Goal: Transaction & Acquisition: Subscribe to service/newsletter

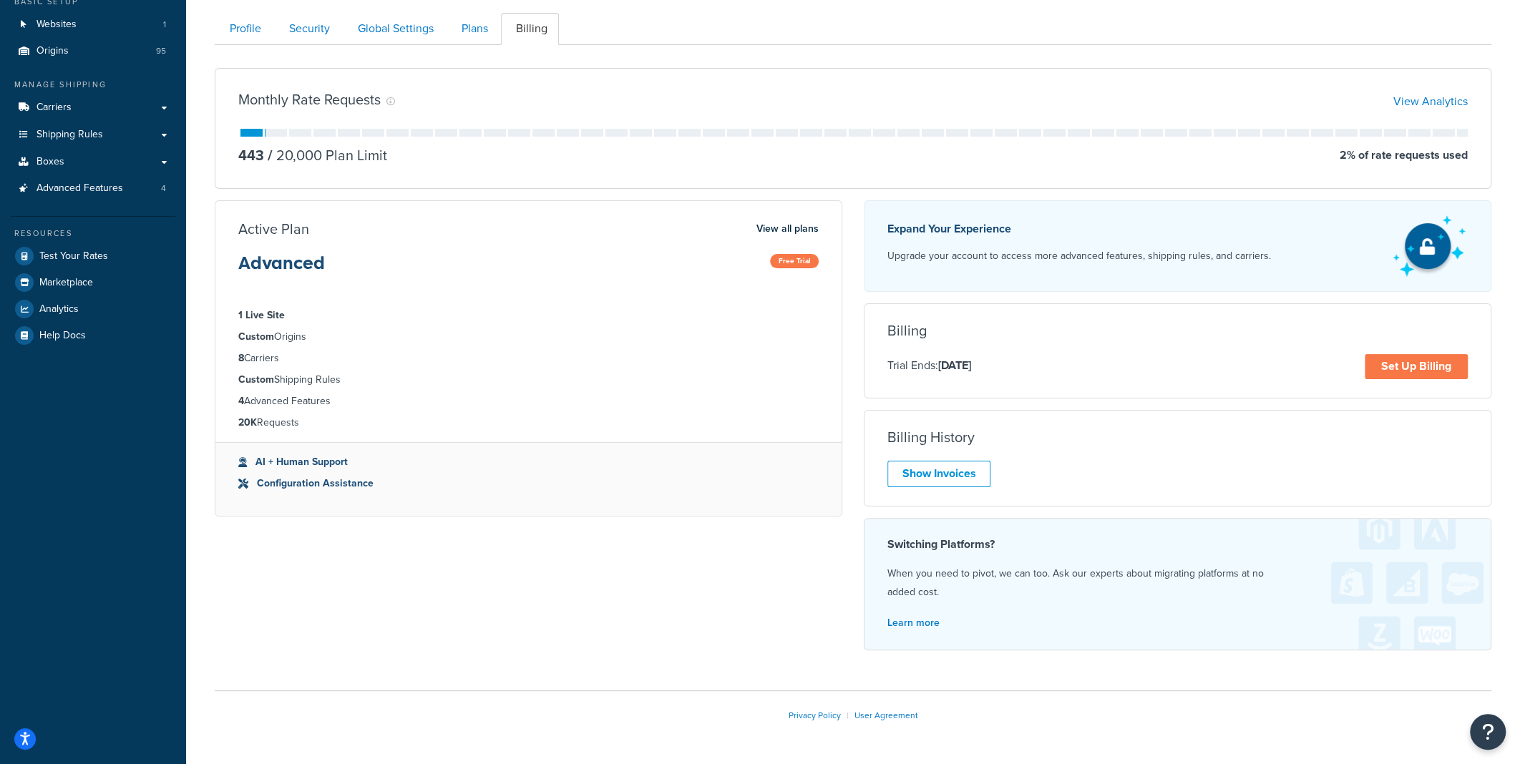
scroll to position [142, 0]
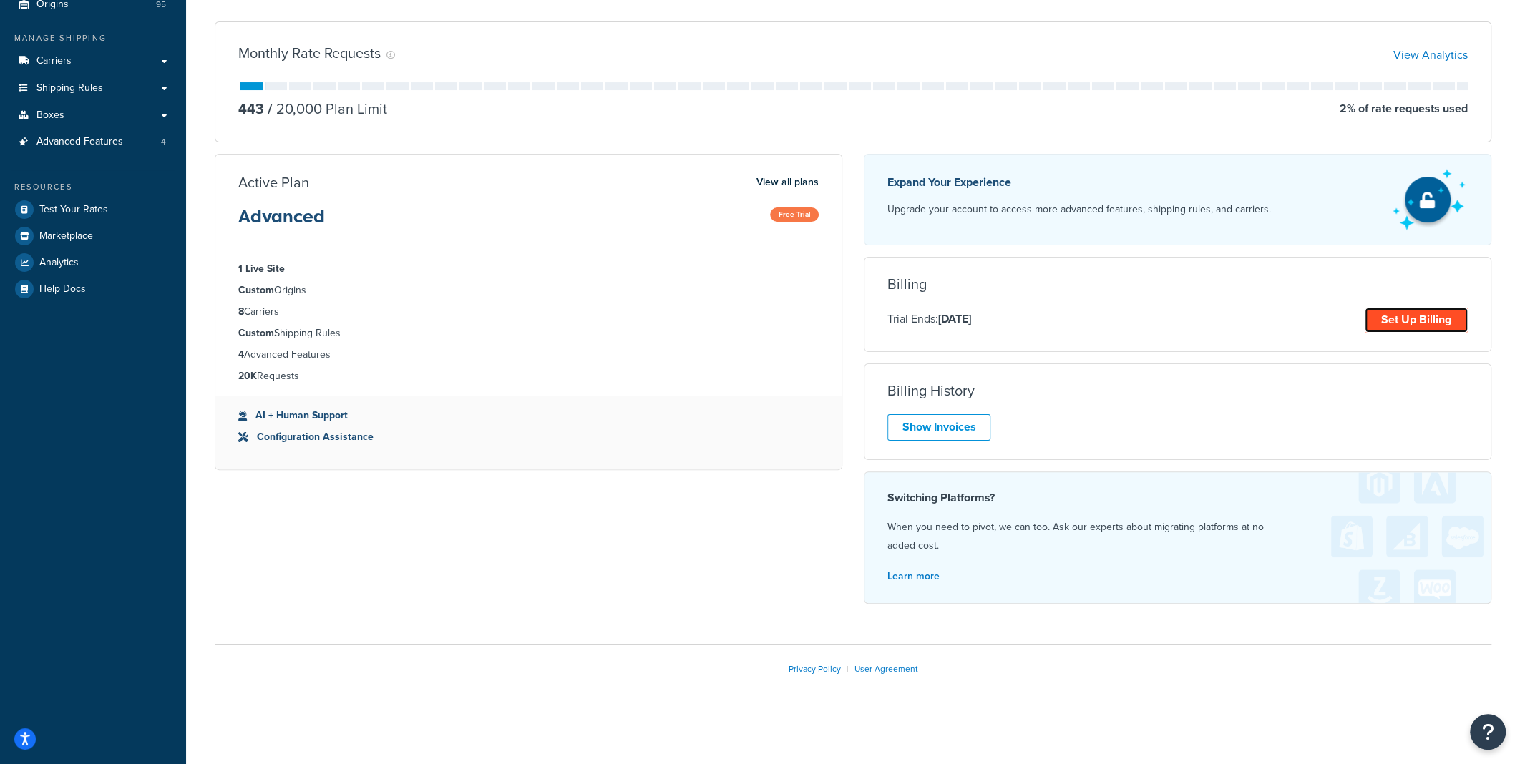
click at [1418, 323] on link "Set Up Billing" at bounding box center [1415, 320] width 103 height 25
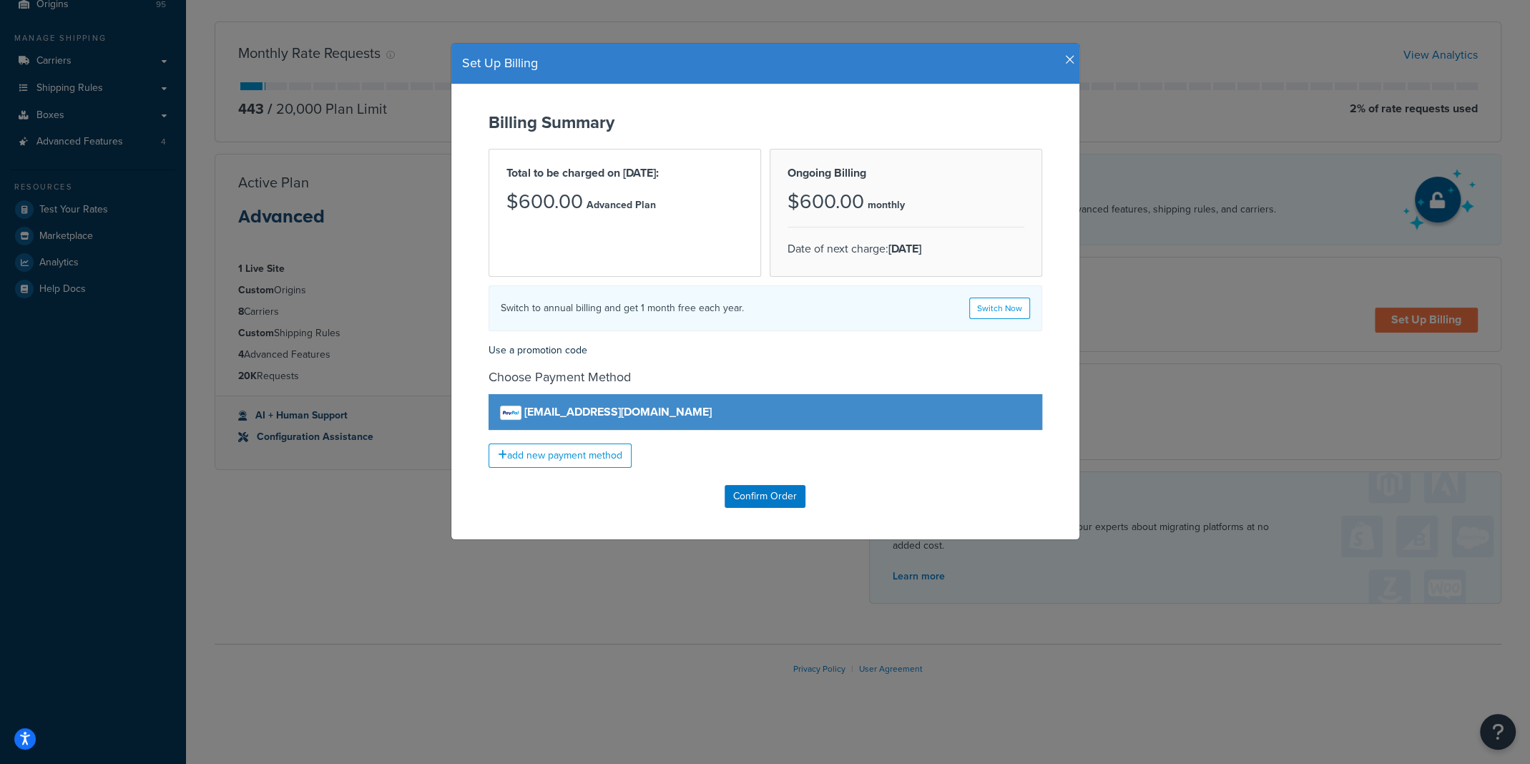
click at [1065, 54] on icon "button" at bounding box center [1070, 60] width 10 height 13
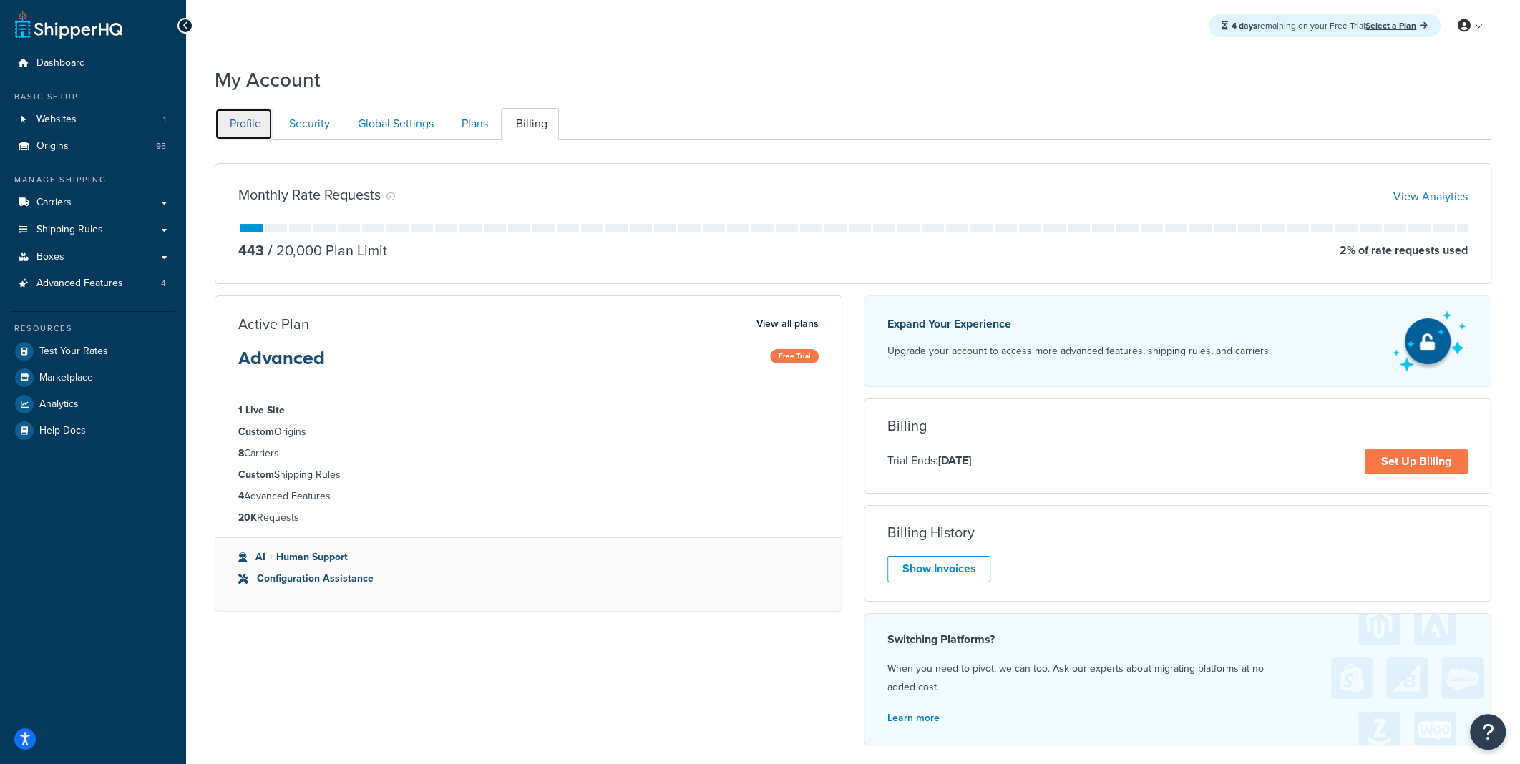
click at [235, 132] on link "Profile" at bounding box center [244, 124] width 58 height 32
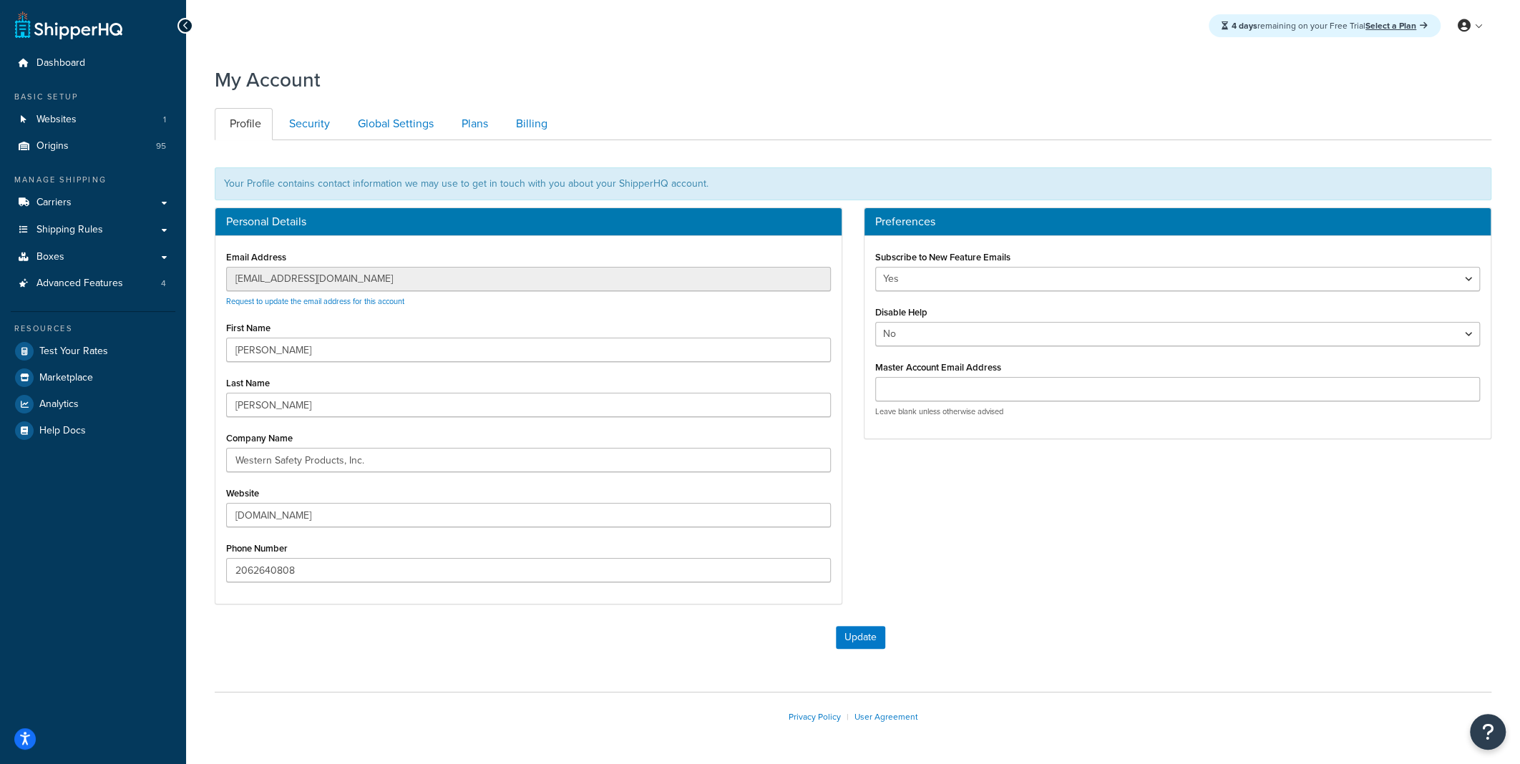
scroll to position [48, 0]
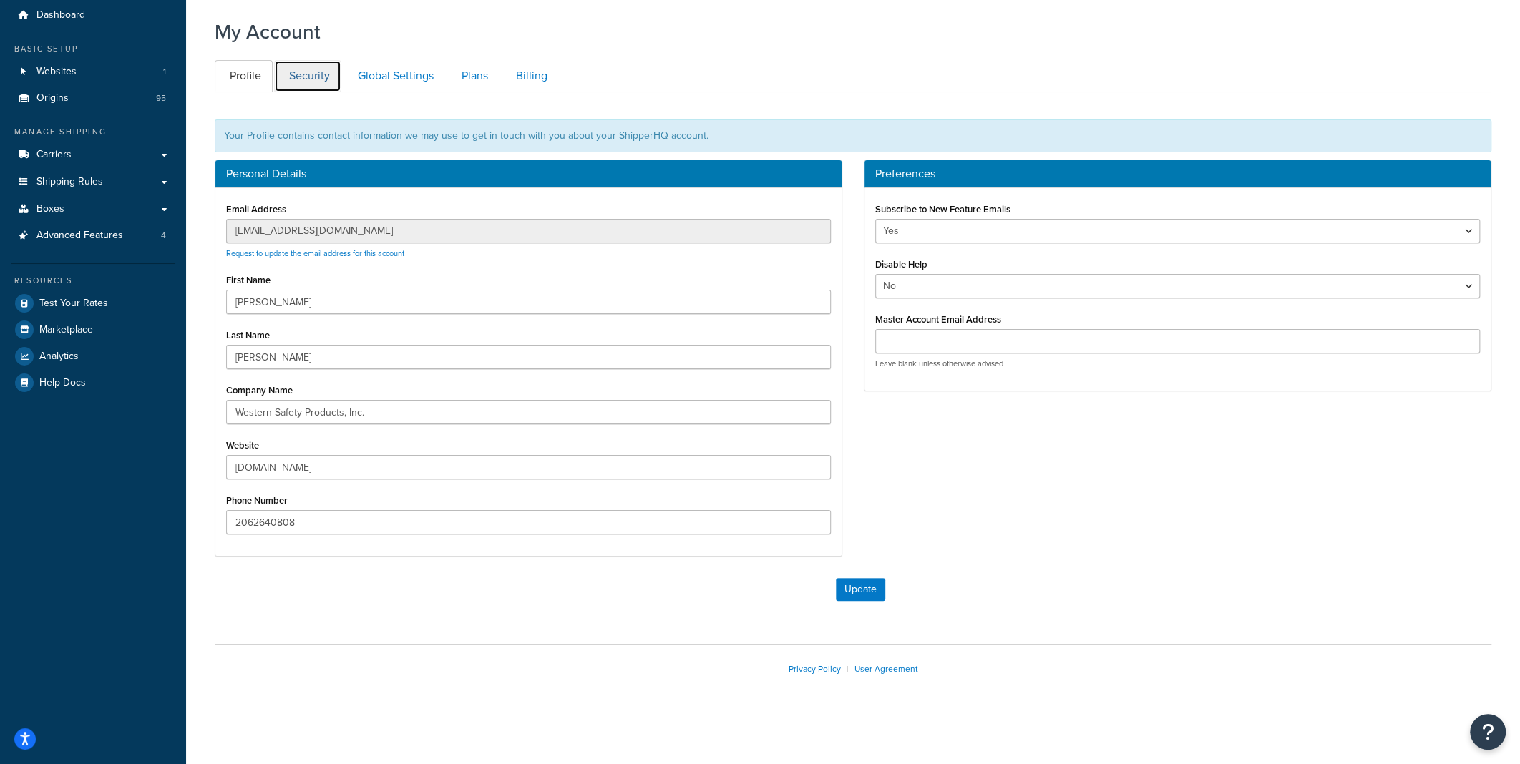
click at [305, 82] on link "Security" at bounding box center [307, 76] width 67 height 32
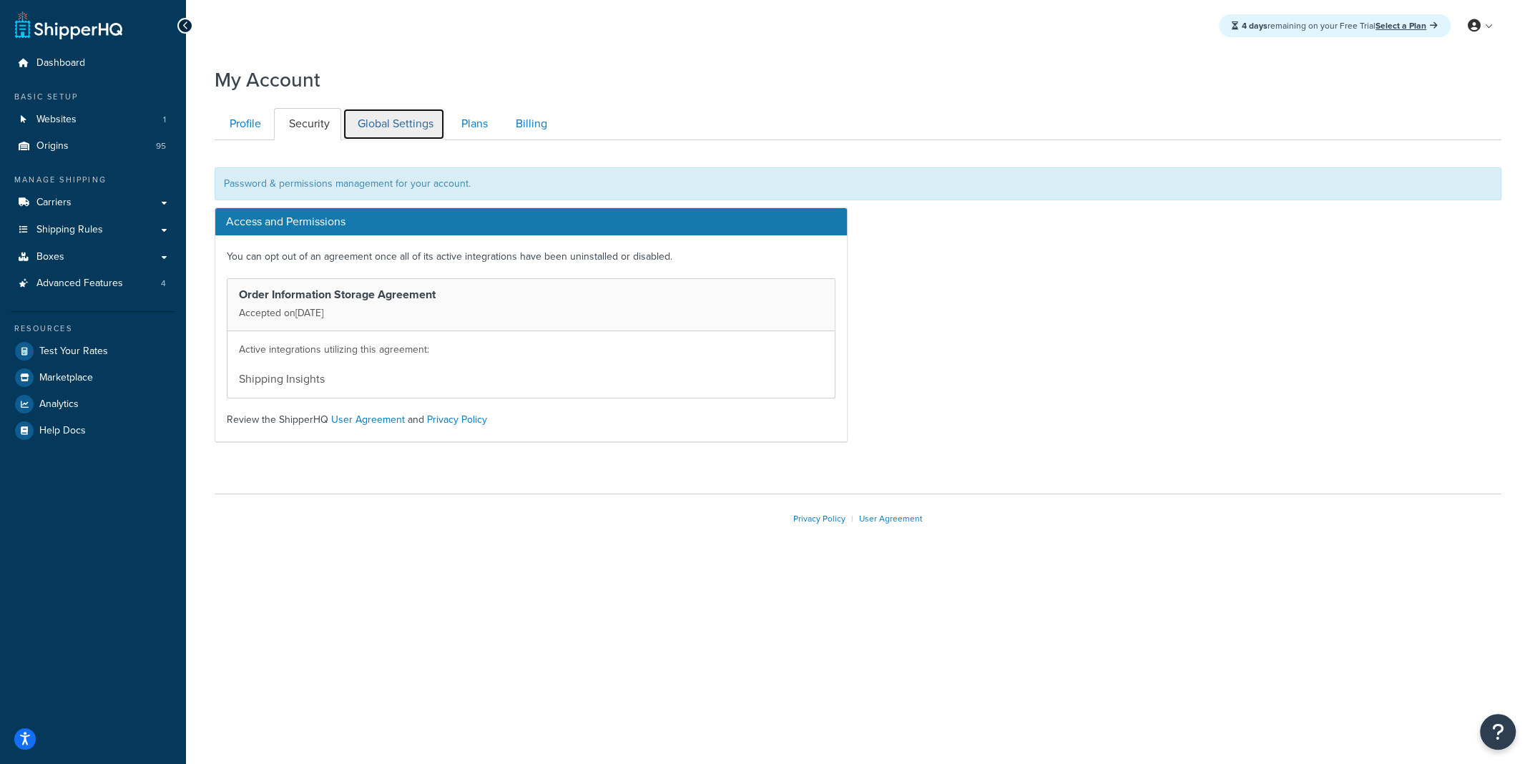
click at [383, 122] on link "Global Settings" at bounding box center [394, 124] width 102 height 32
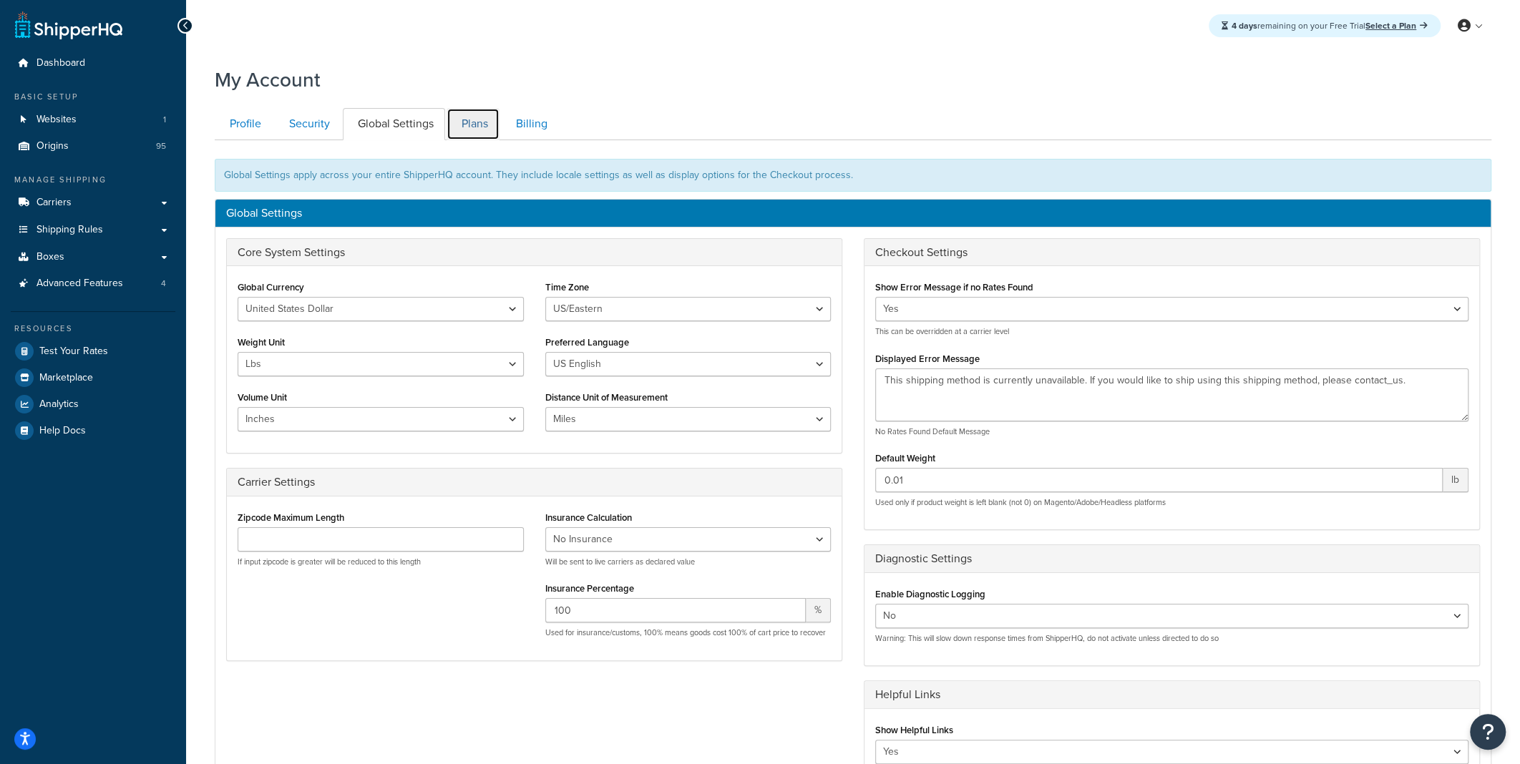
click at [476, 121] on link "Plans" at bounding box center [472, 124] width 53 height 32
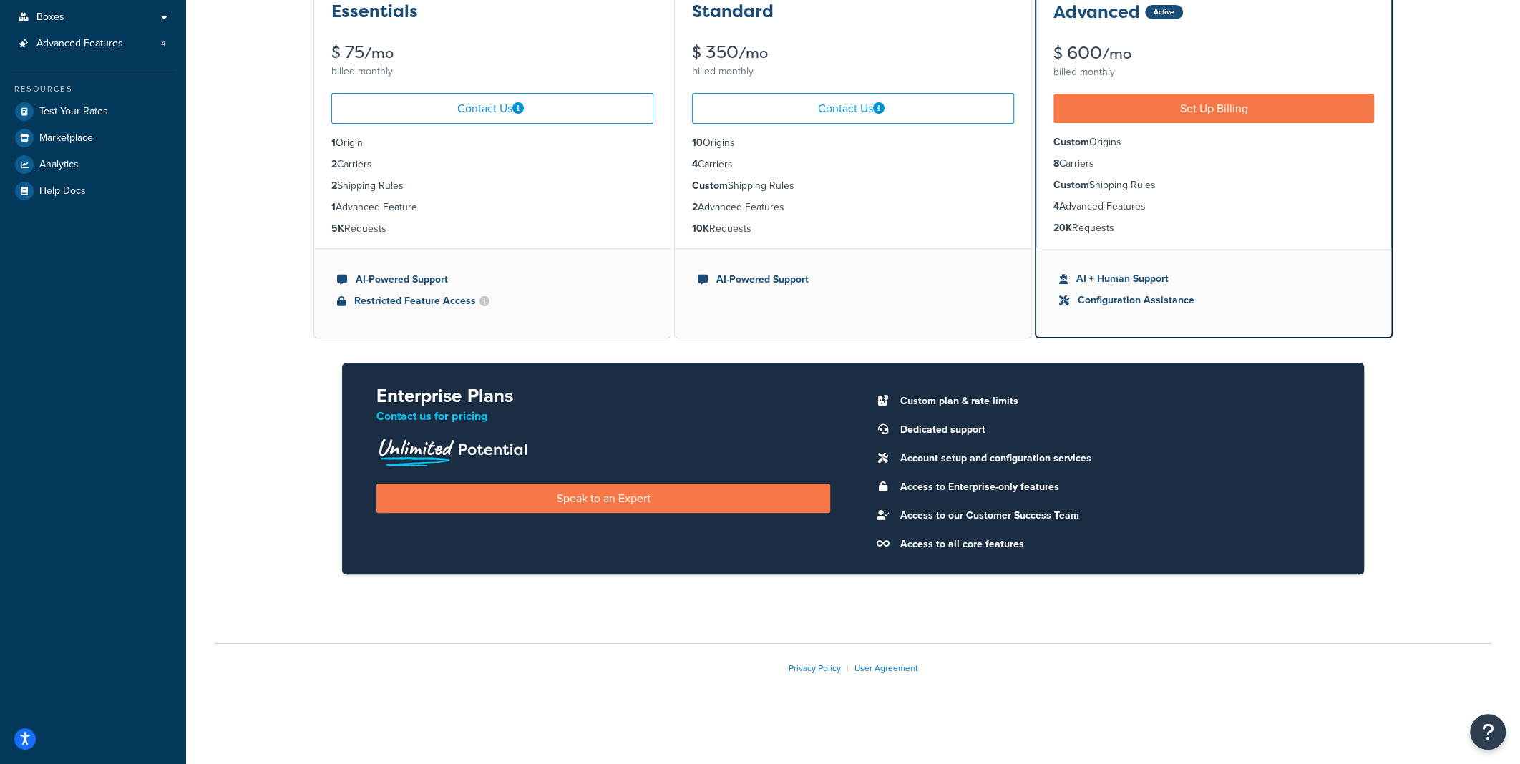
scroll to position [29, 0]
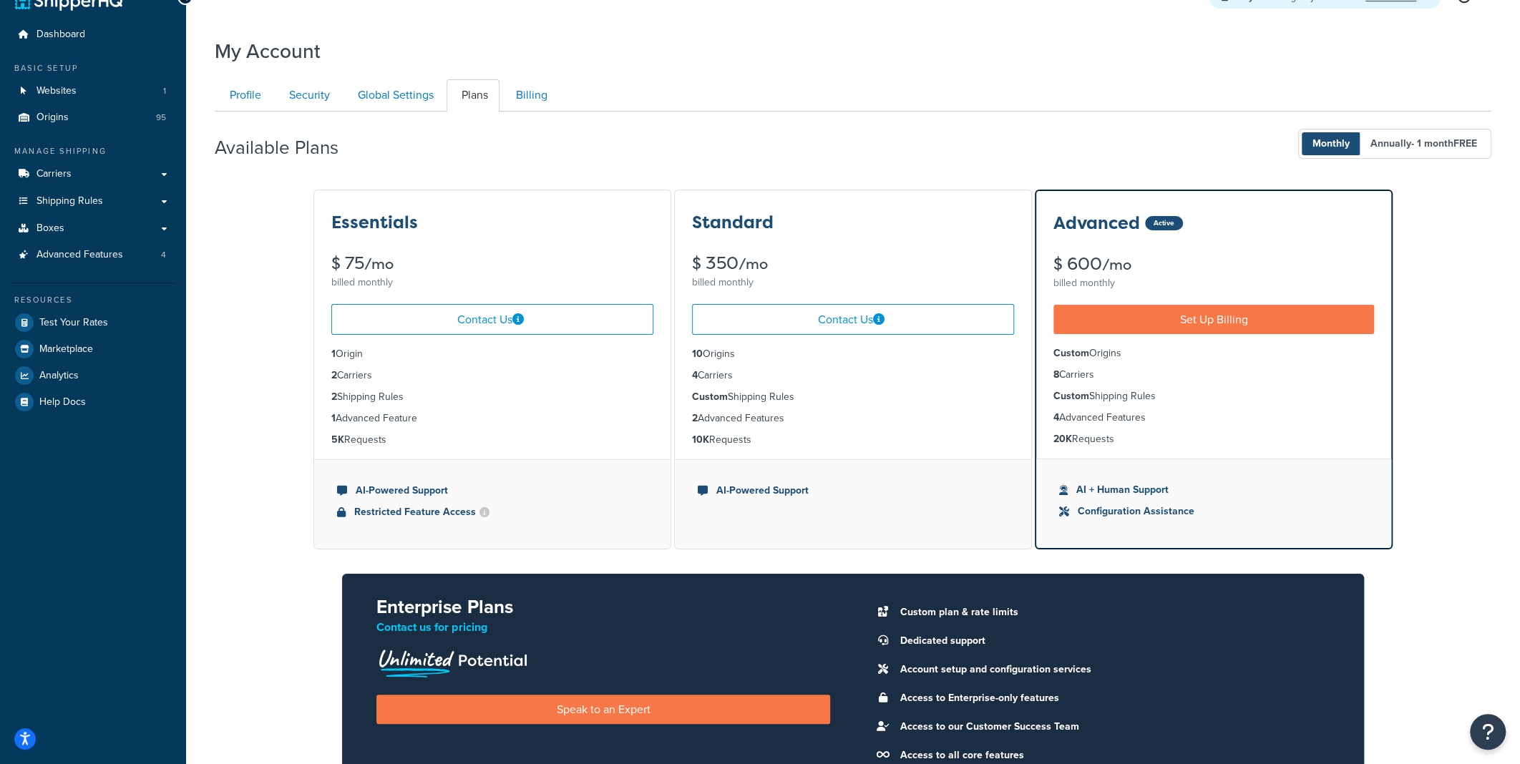
click at [1438, 140] on span "- 1 month FREE" at bounding box center [1444, 143] width 66 height 15
click at [1325, 150] on span "Monthly" at bounding box center [1330, 143] width 59 height 23
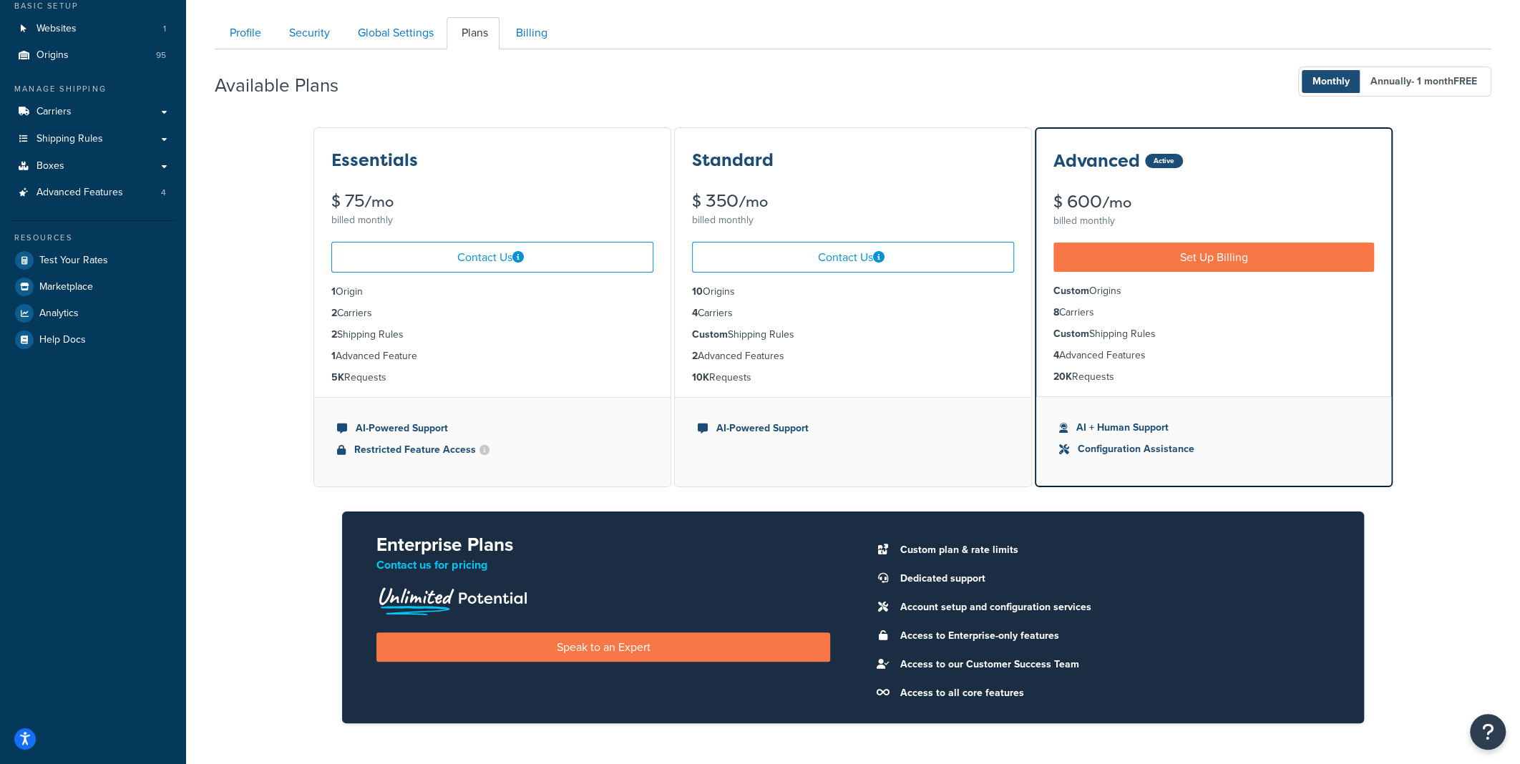
scroll to position [29, 0]
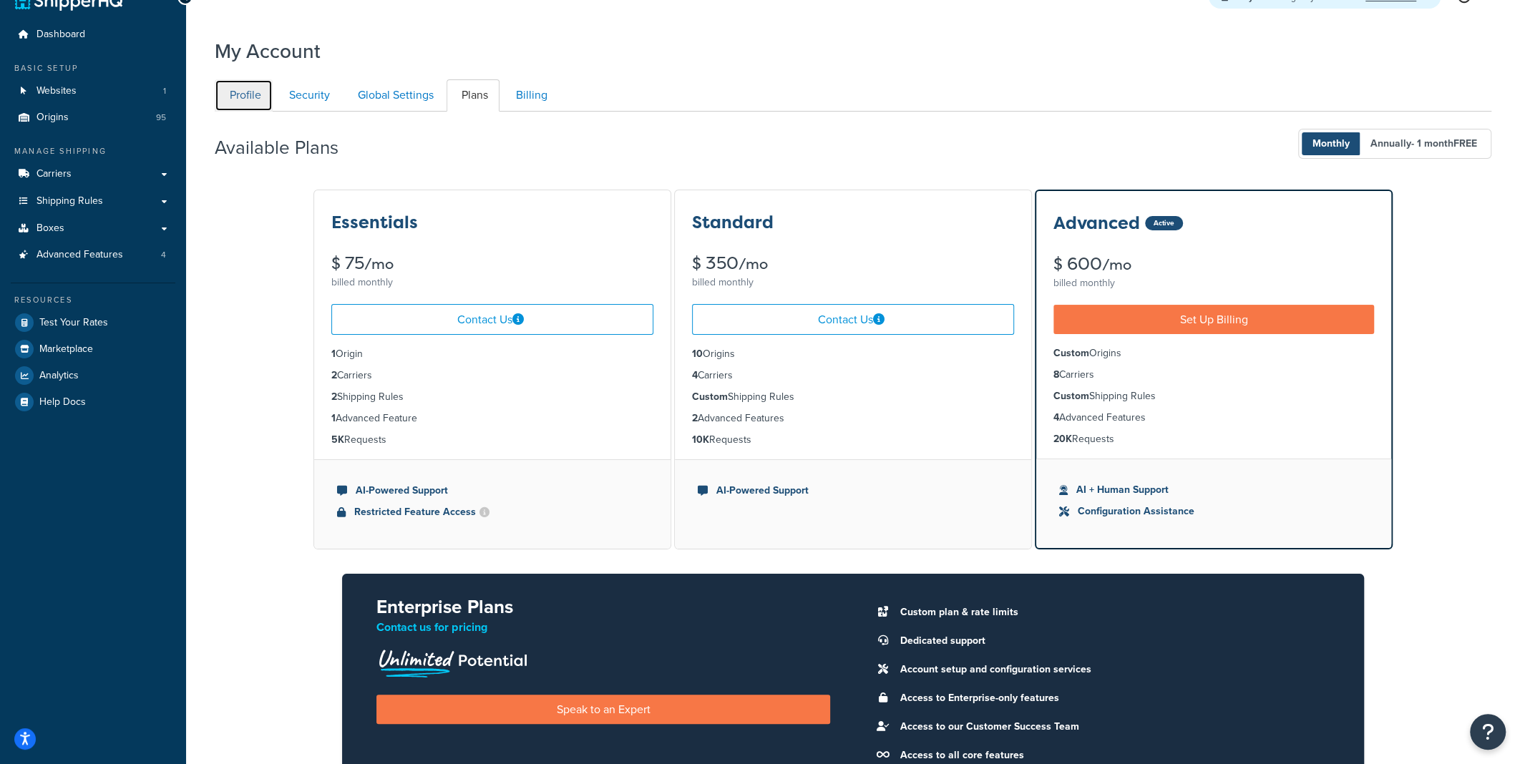
click at [253, 97] on link "Profile" at bounding box center [244, 95] width 58 height 32
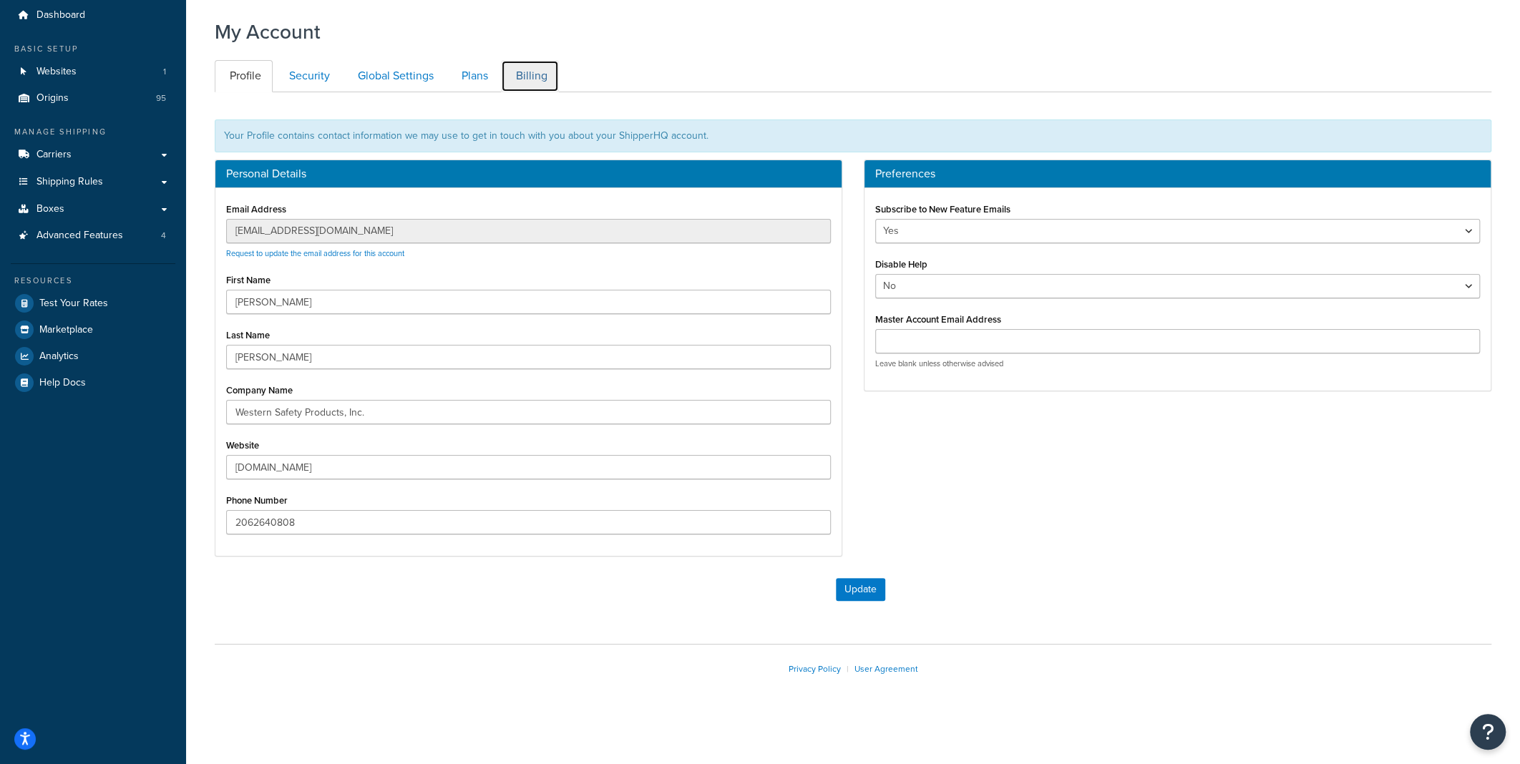
click at [531, 71] on link "Billing" at bounding box center [530, 76] width 58 height 32
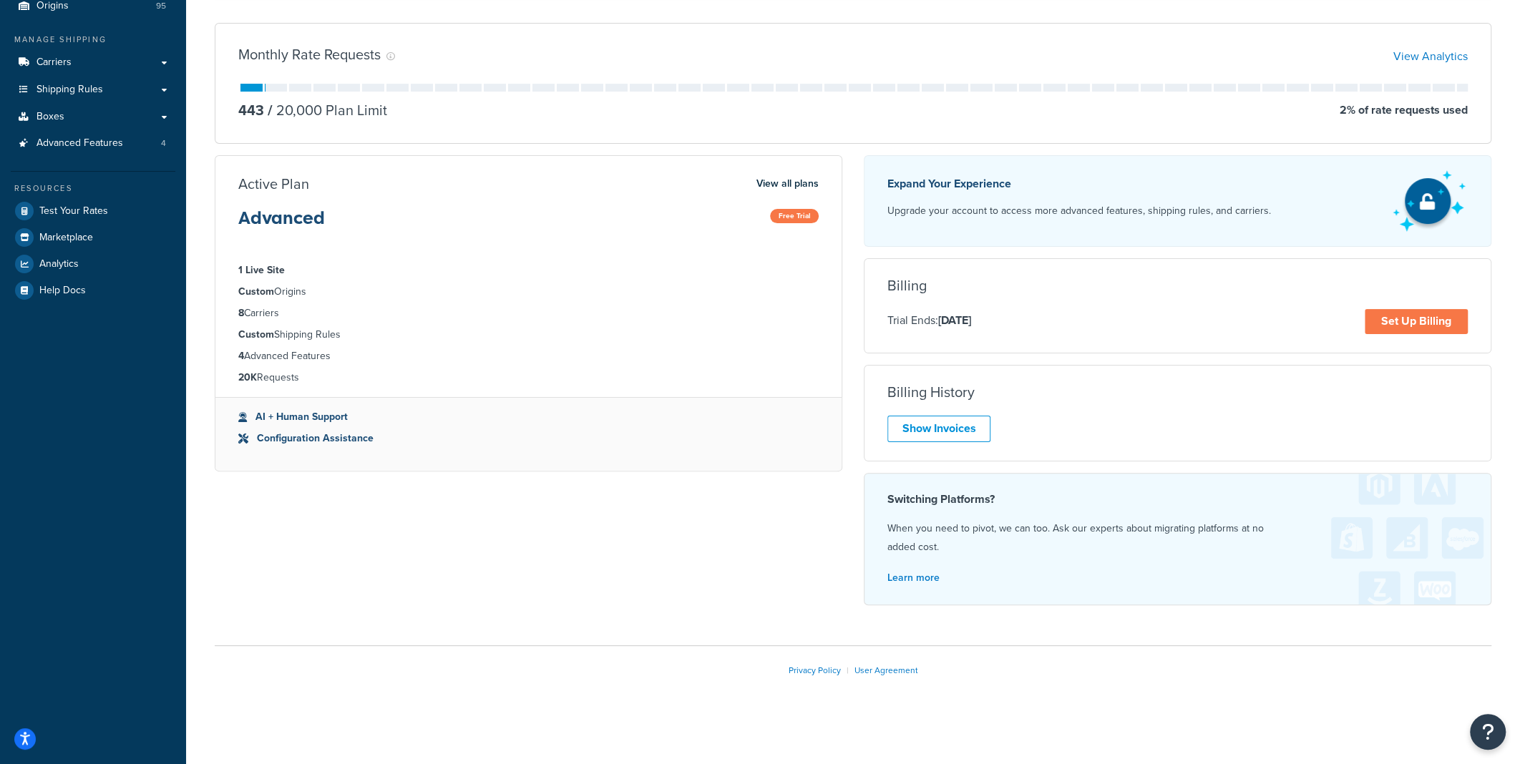
scroll to position [142, 0]
click at [929, 425] on link "Show Invoices" at bounding box center [938, 427] width 103 height 26
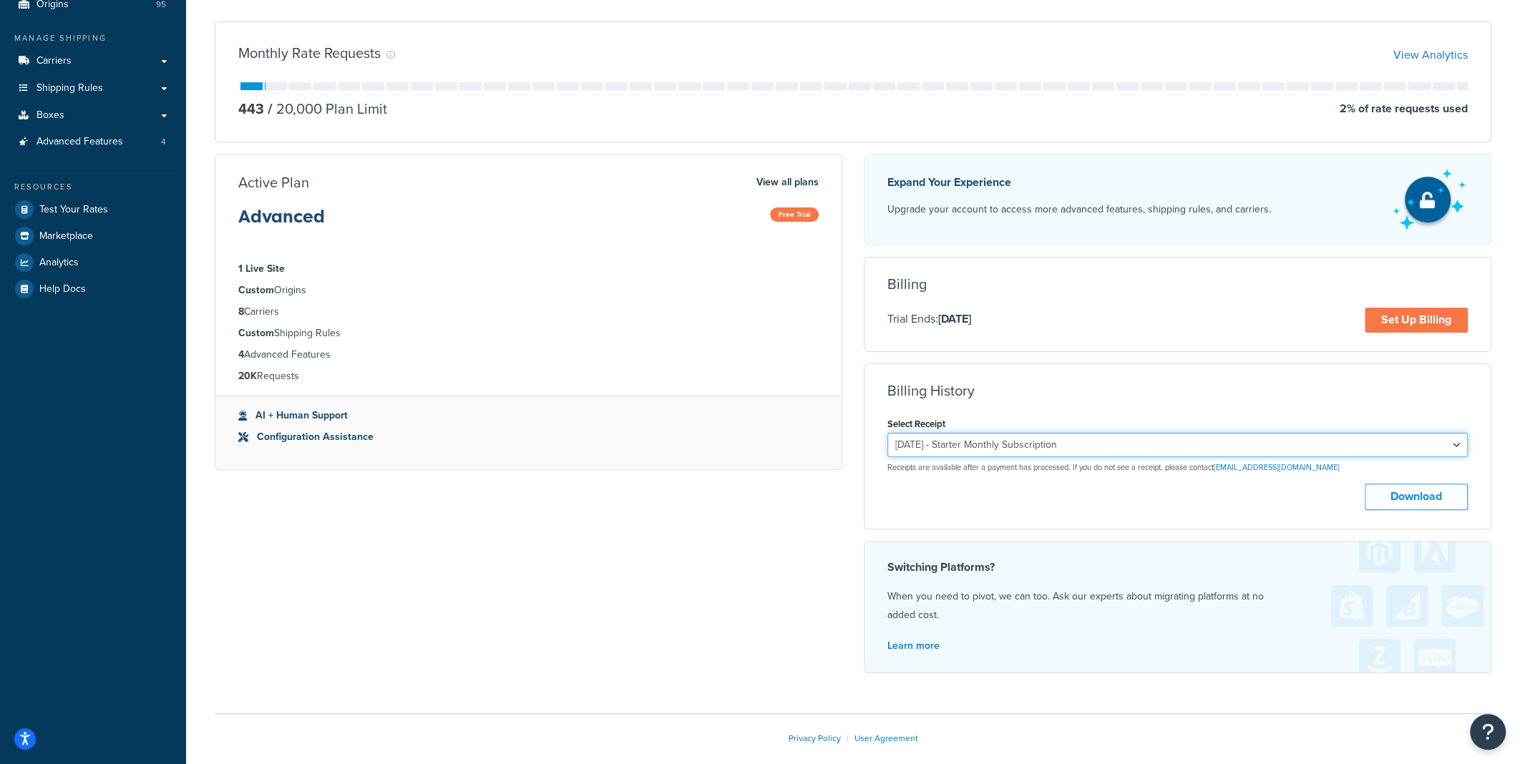
click at [1445, 444] on select "September 11, 2023 - Starter Monthly Subscription August 11, 2023 - Starter Mon…" at bounding box center [1177, 445] width 580 height 24
click at [1435, 494] on button "Download" at bounding box center [1415, 497] width 103 height 26
click at [1457, 444] on select "September 11, 2023 - Starter Monthly Subscription August 11, 2023 - Starter Mon…" at bounding box center [1177, 445] width 580 height 24
select select "9m69fdg4"
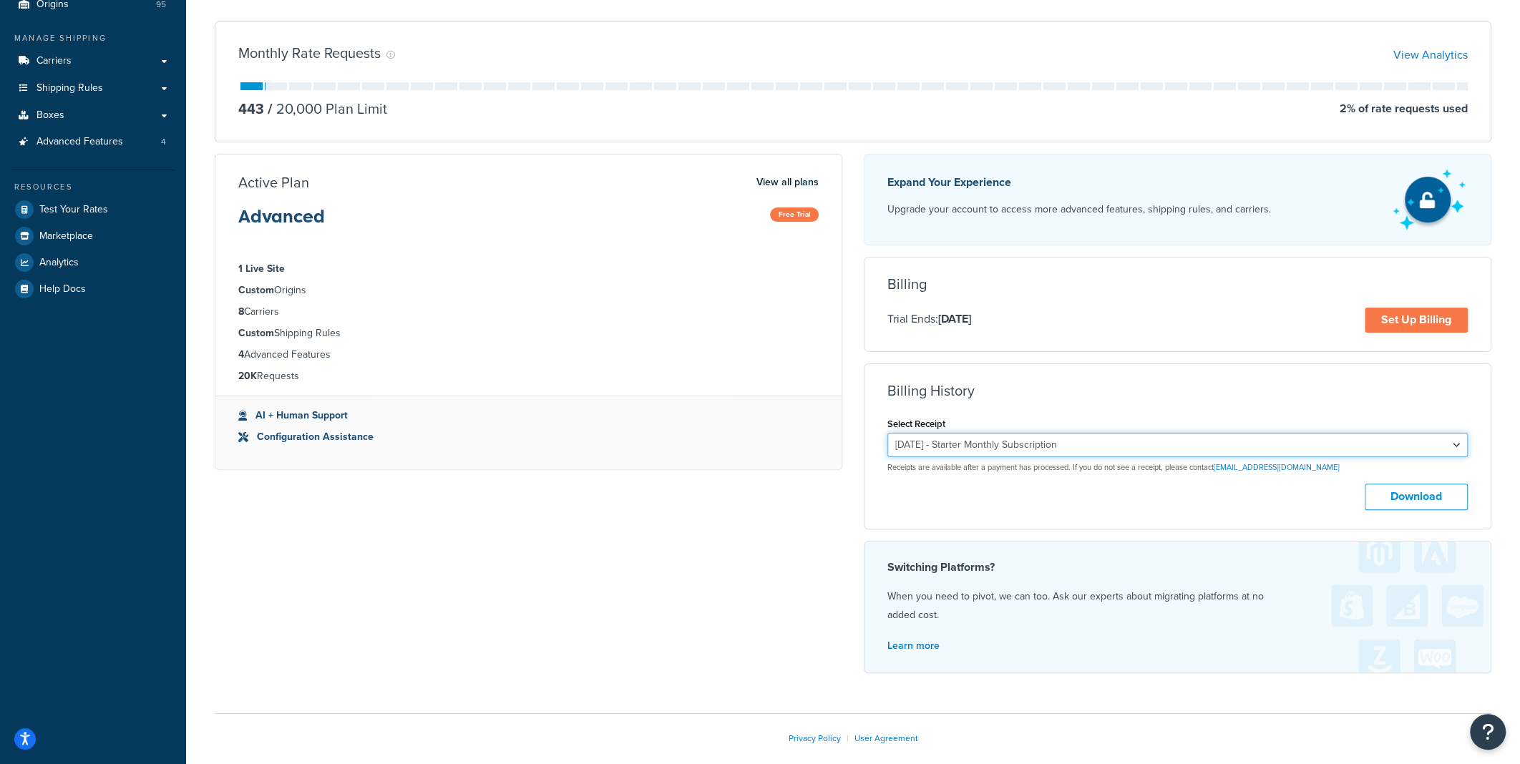
click at [887, 433] on select "September 11, 2023 - Starter Monthly Subscription August 11, 2023 - Starter Mon…" at bounding box center [1177, 445] width 580 height 24
click at [1424, 494] on button "Download" at bounding box center [1415, 497] width 103 height 26
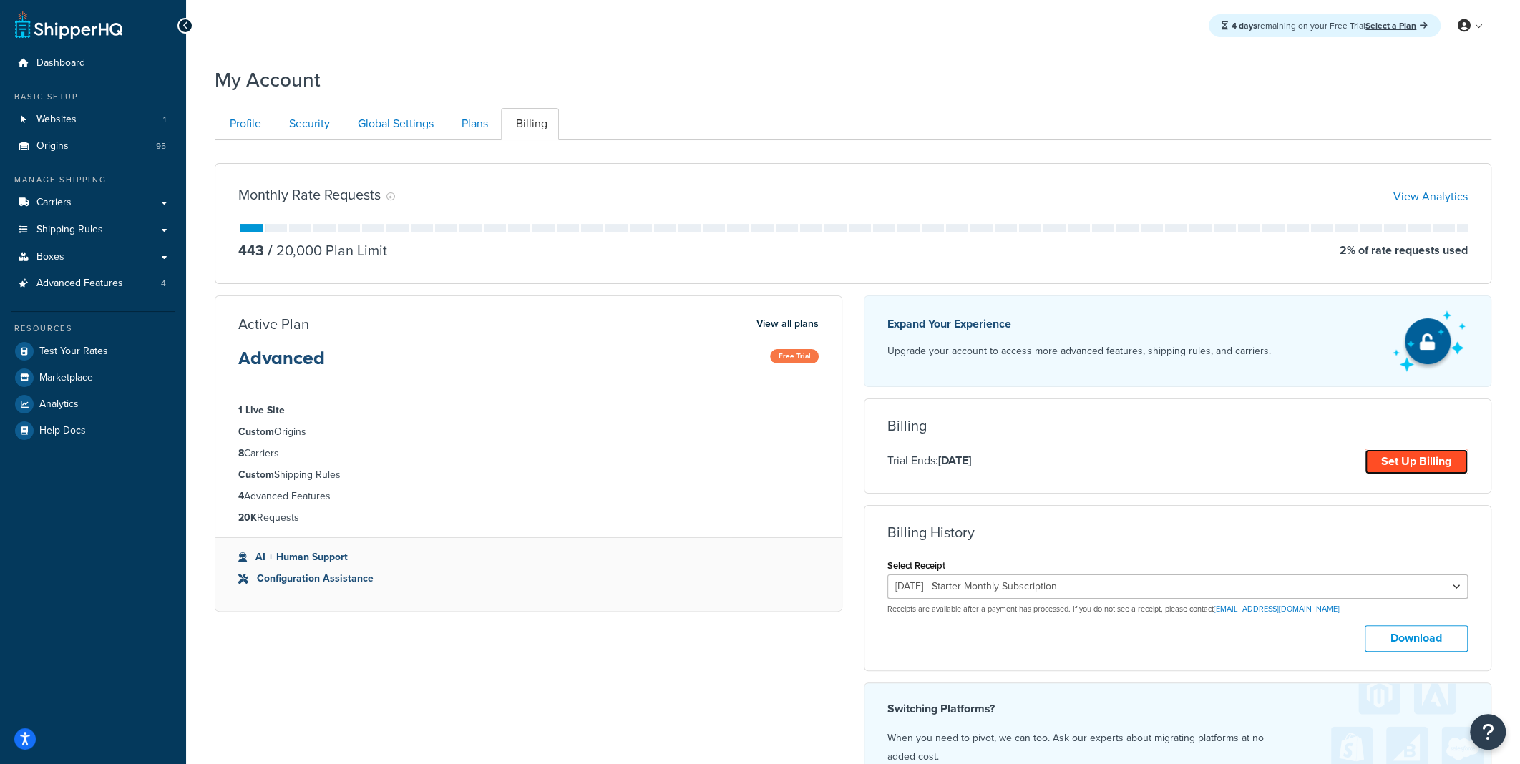
click at [1391, 465] on link "Set Up Billing" at bounding box center [1415, 461] width 103 height 25
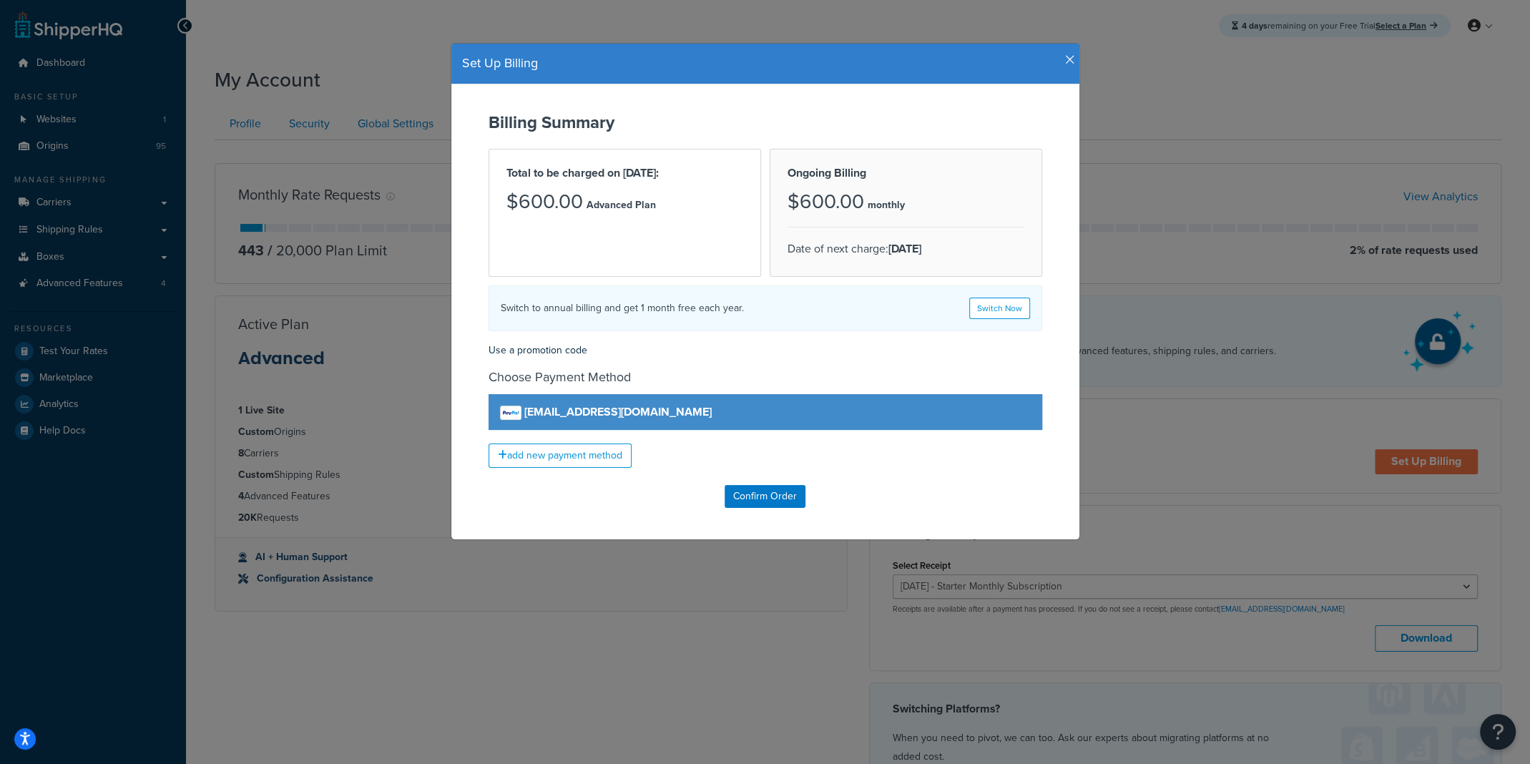
click at [1067, 58] on icon "button" at bounding box center [1070, 60] width 10 height 13
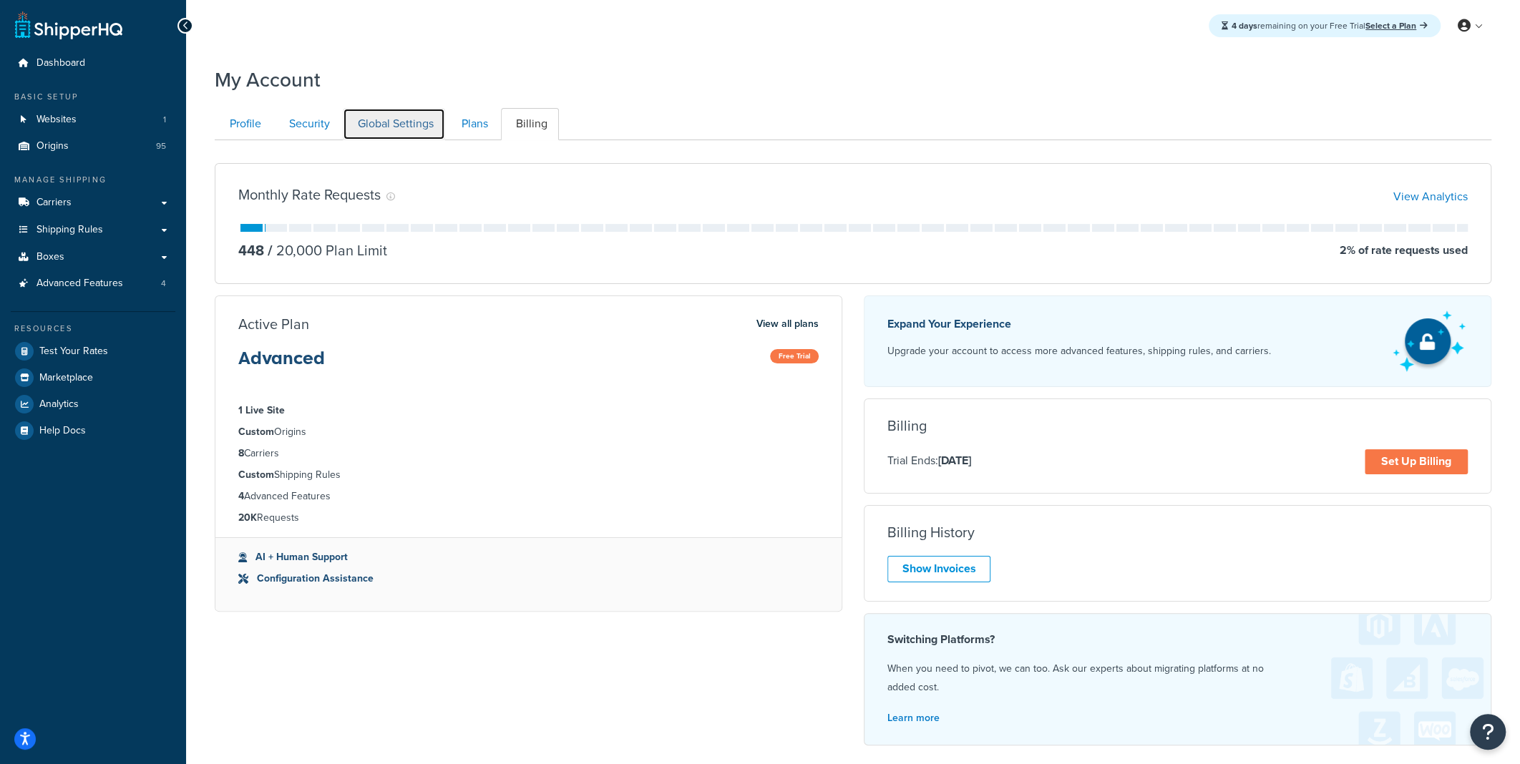
click at [390, 125] on link "Global Settings" at bounding box center [394, 124] width 102 height 32
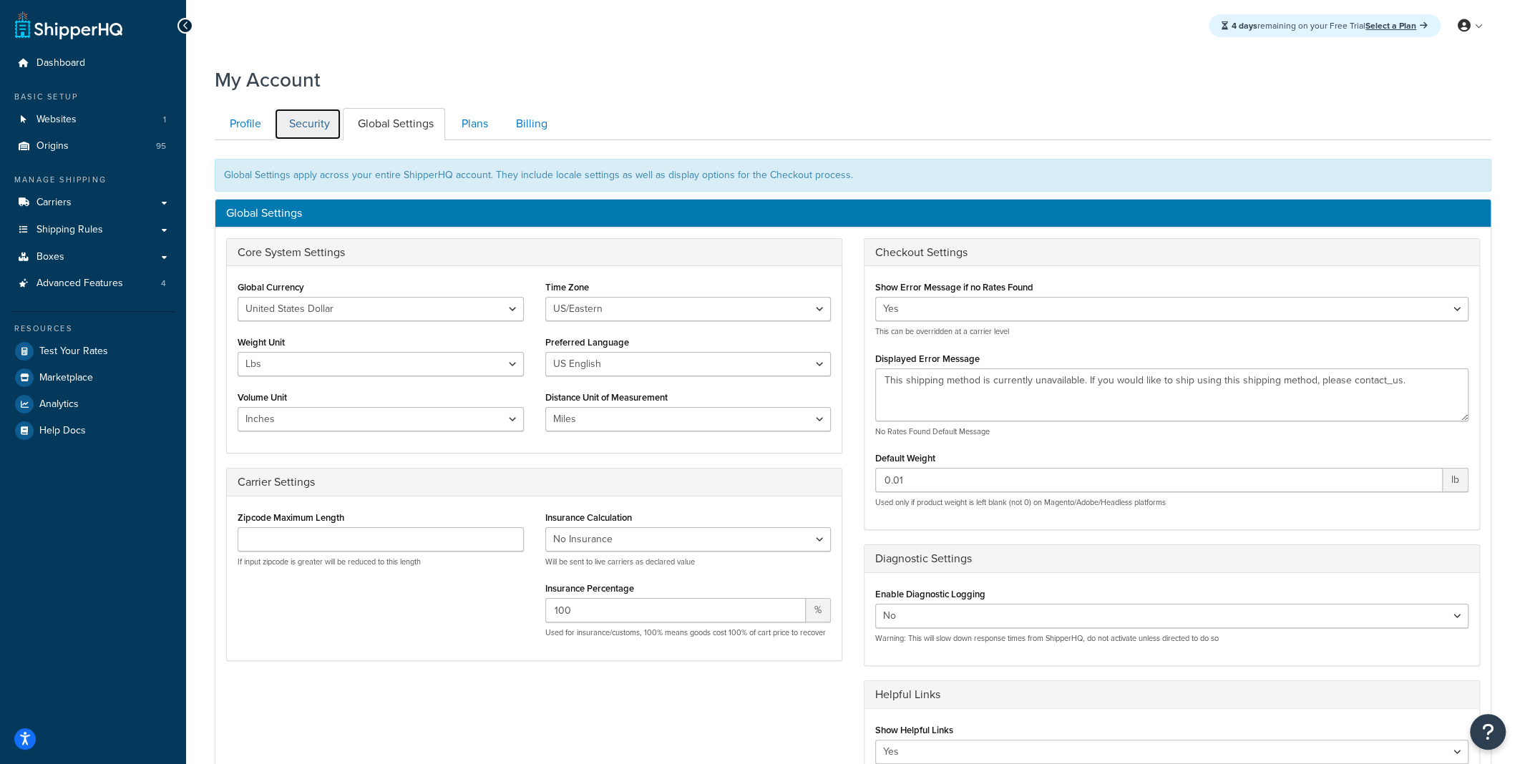
drag, startPoint x: 307, startPoint y: 130, endPoint x: 323, endPoint y: 153, distance: 28.2
click at [307, 129] on link "Security" at bounding box center [307, 124] width 67 height 32
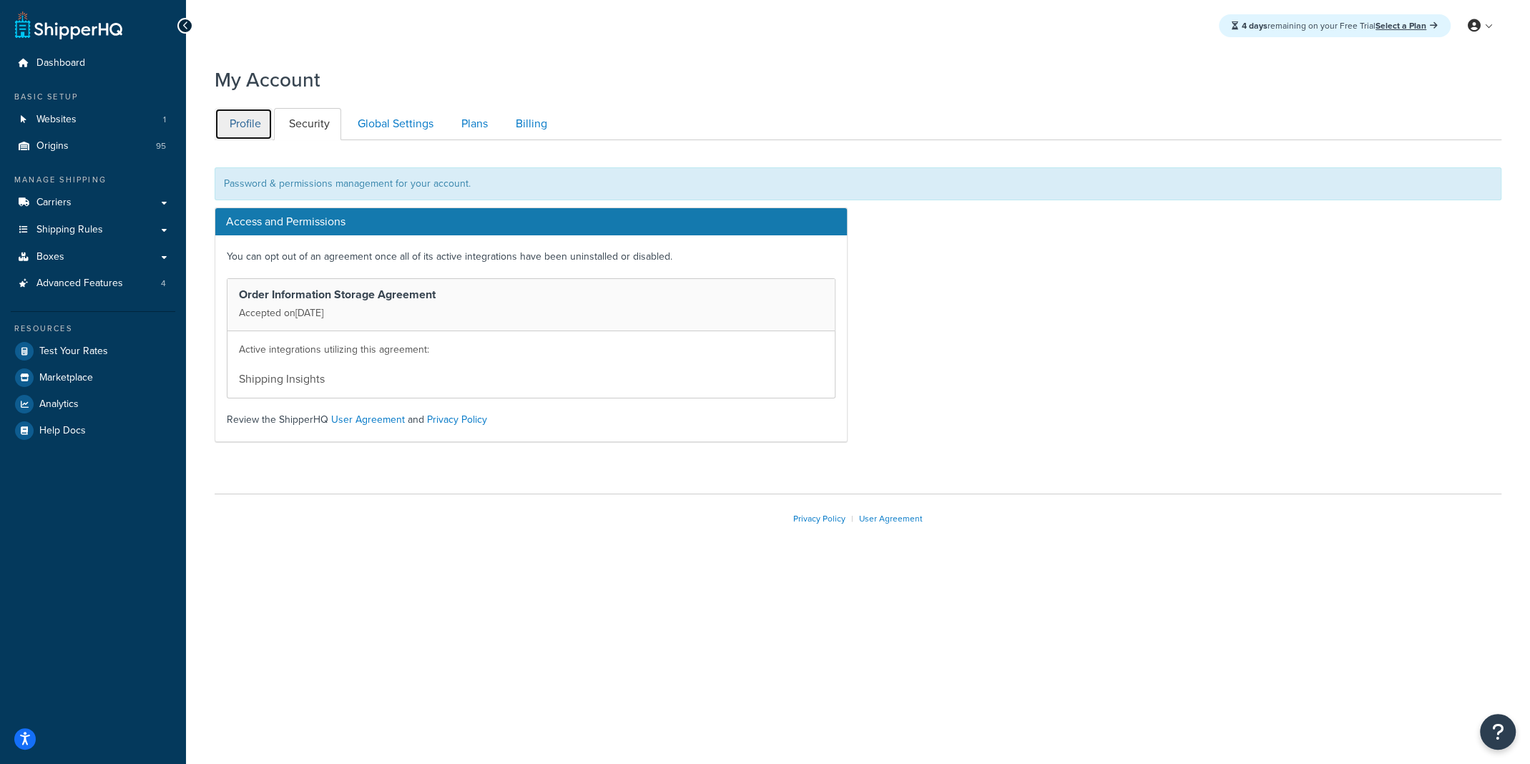
click at [215, 130] on link "Profile" at bounding box center [244, 124] width 58 height 32
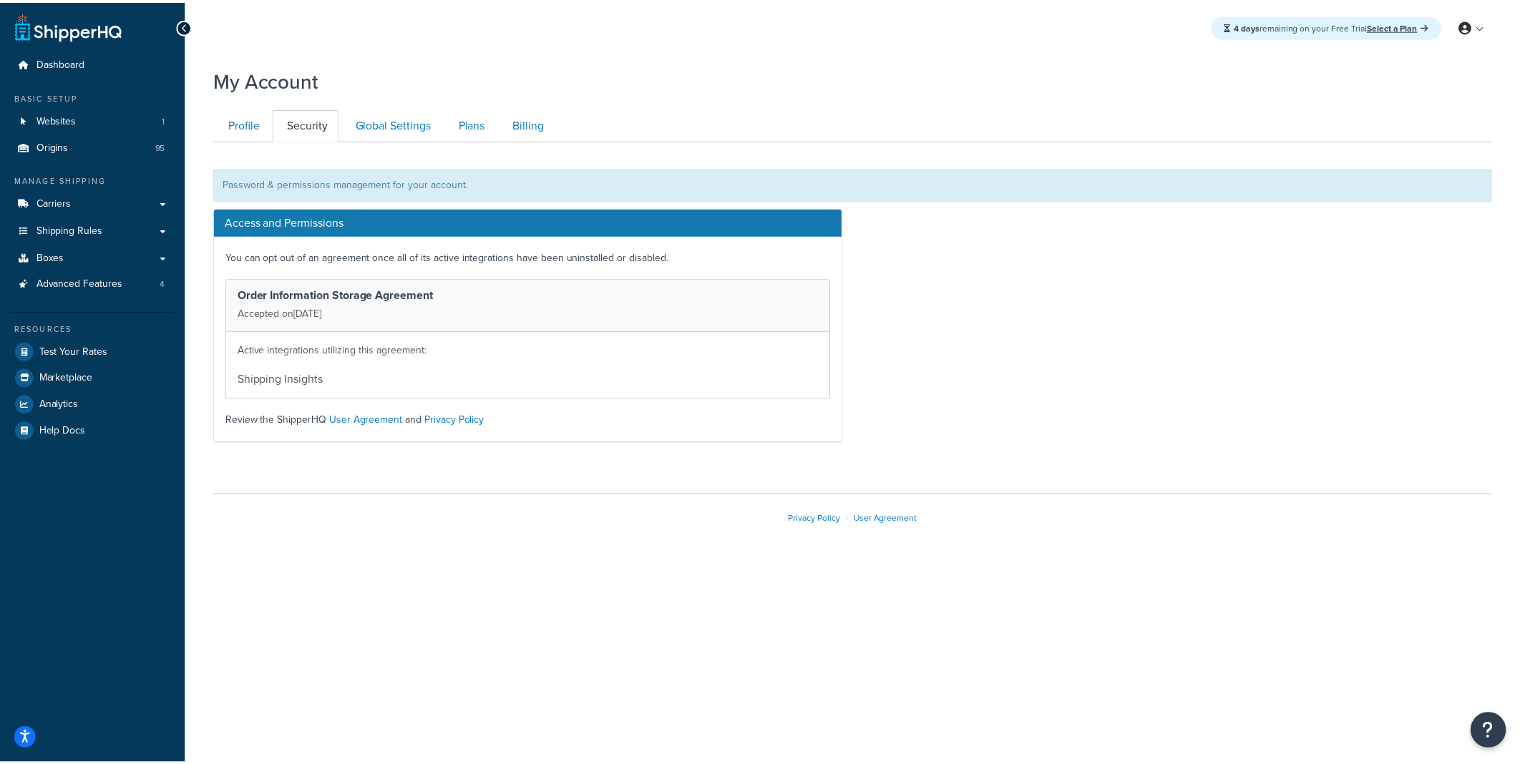
scroll to position [48, 0]
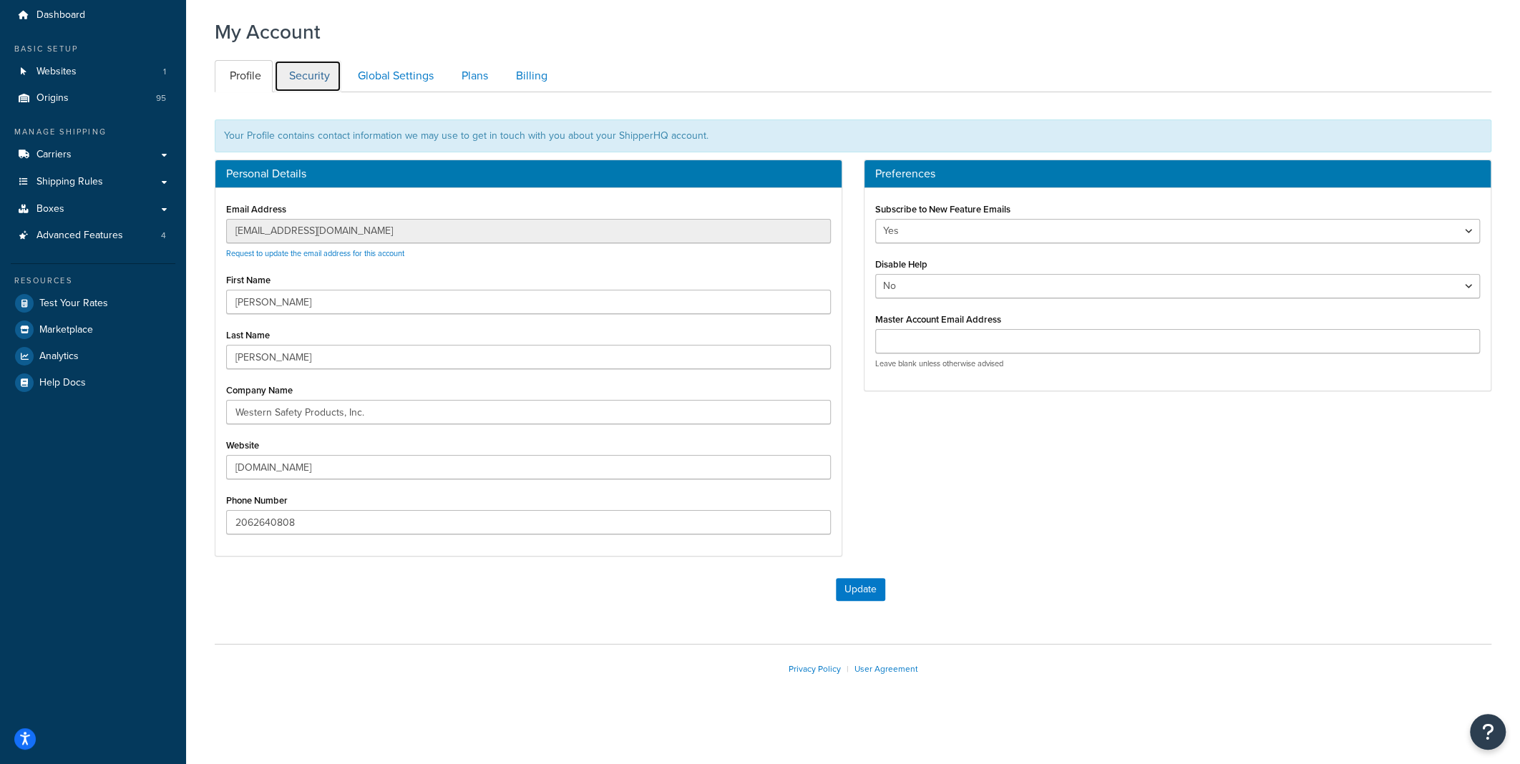
click at [328, 84] on link "Security" at bounding box center [307, 76] width 67 height 32
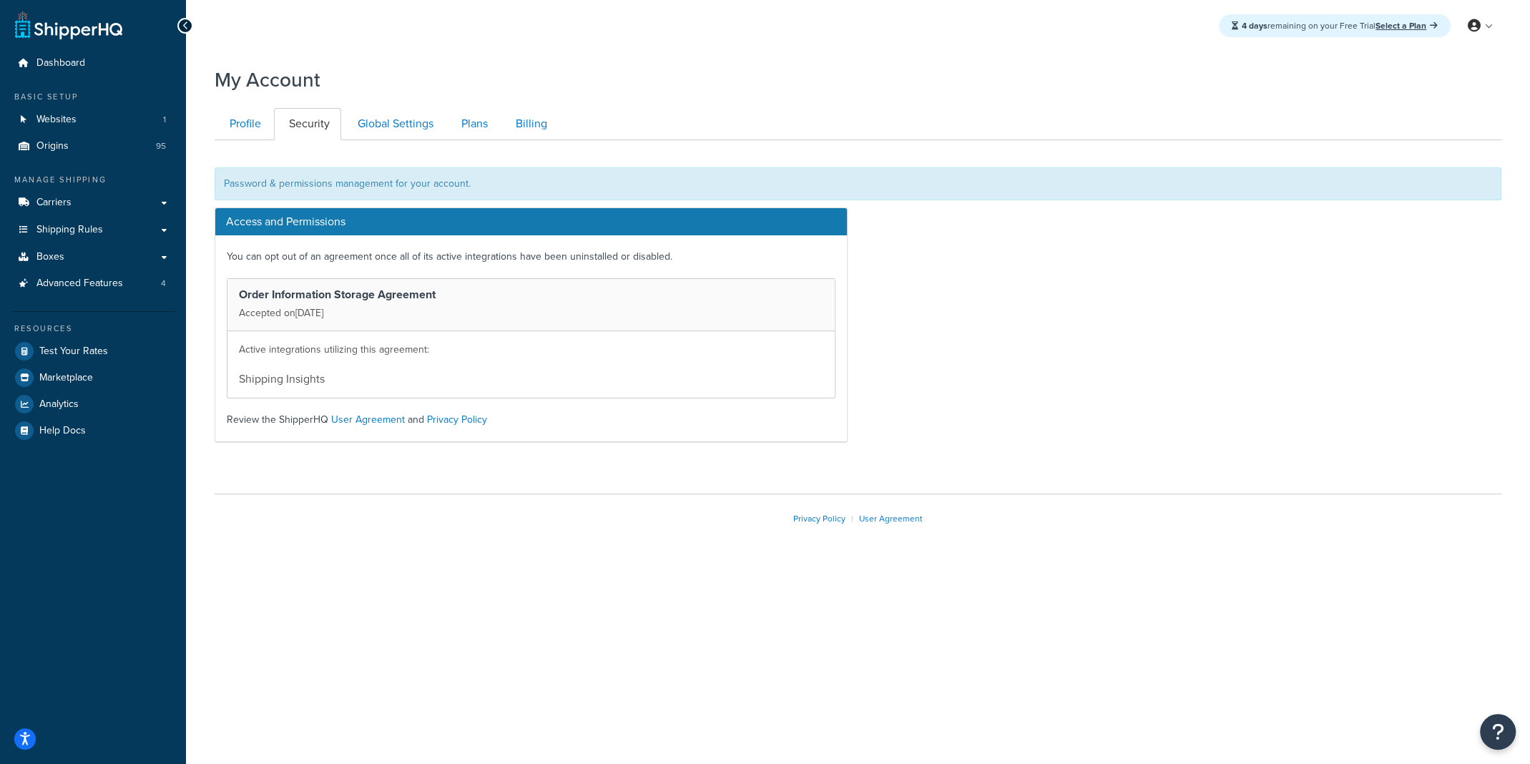
drag, startPoint x: 236, startPoint y: 290, endPoint x: 517, endPoint y: 320, distance: 282.8
click at [469, 313] on div "Order Information Storage Agreement Accepted on Sep 22, 2025" at bounding box center [530, 305] width 607 height 52
click at [383, 119] on link "Global Settings" at bounding box center [394, 124] width 102 height 32
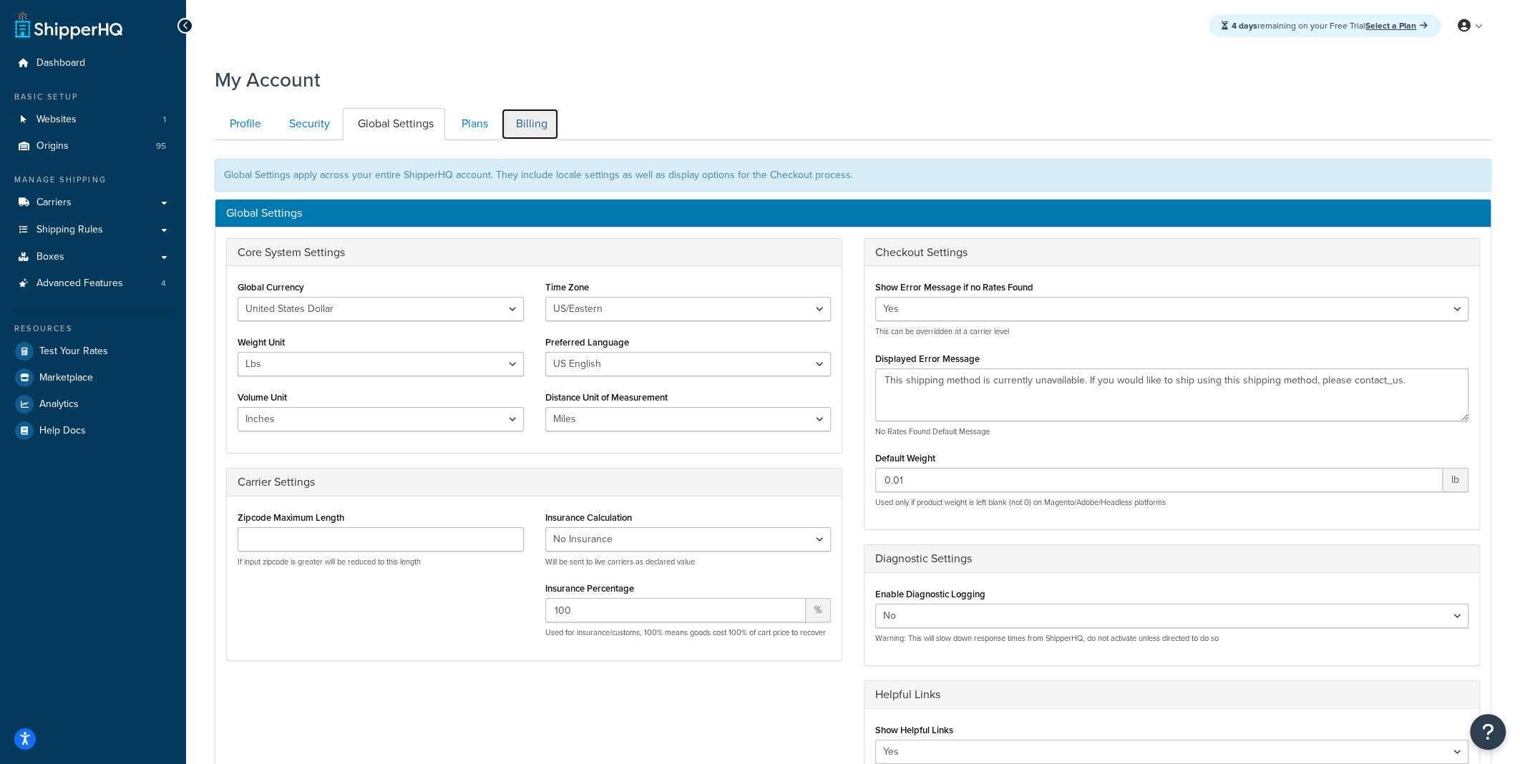
click at [529, 128] on link "Billing" at bounding box center [530, 124] width 58 height 32
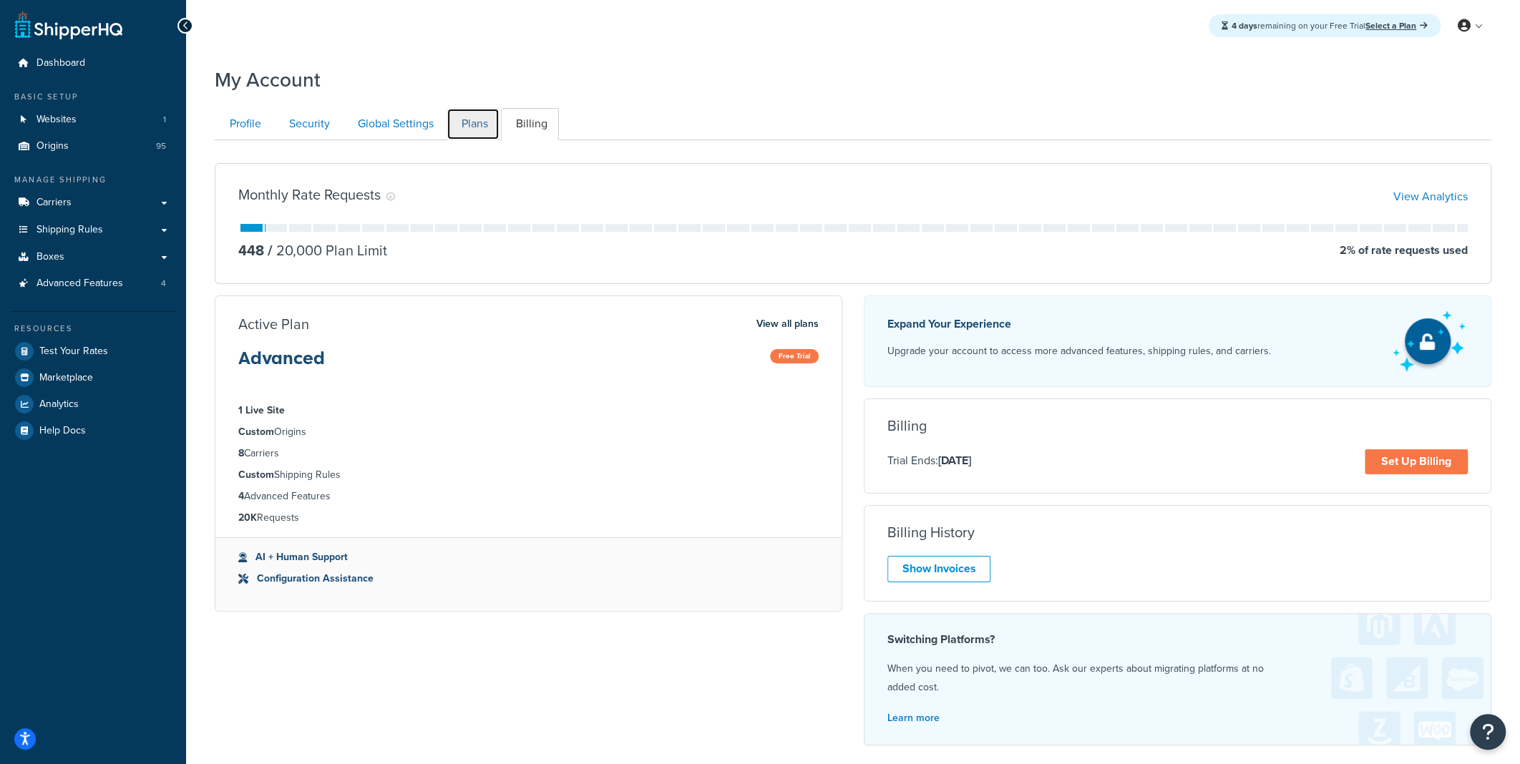
drag, startPoint x: 472, startPoint y: 123, endPoint x: 477, endPoint y: 130, distance: 8.7
click at [472, 122] on link "Plans" at bounding box center [472, 124] width 53 height 32
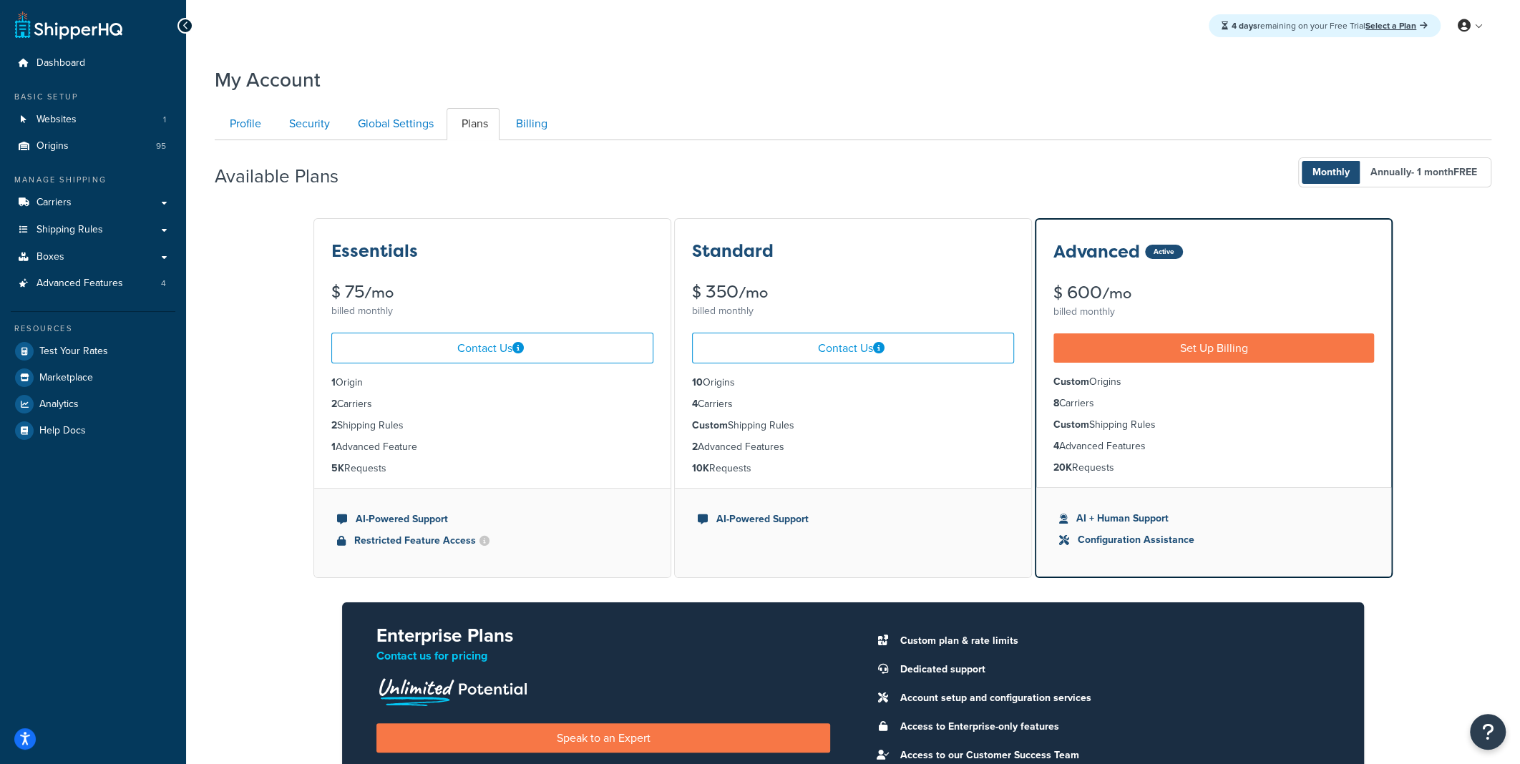
click at [1153, 542] on li "Configuration Assistance" at bounding box center [1213, 540] width 309 height 16
click at [1089, 541] on li "Configuration Assistance" at bounding box center [1213, 540] width 309 height 16
click at [1065, 545] on icon at bounding box center [1064, 540] width 10 height 10
click at [1471, 23] on link at bounding box center [1470, 25] width 41 height 21
click at [1411, 53] on span "My Profile" at bounding box center [1409, 55] width 40 height 14
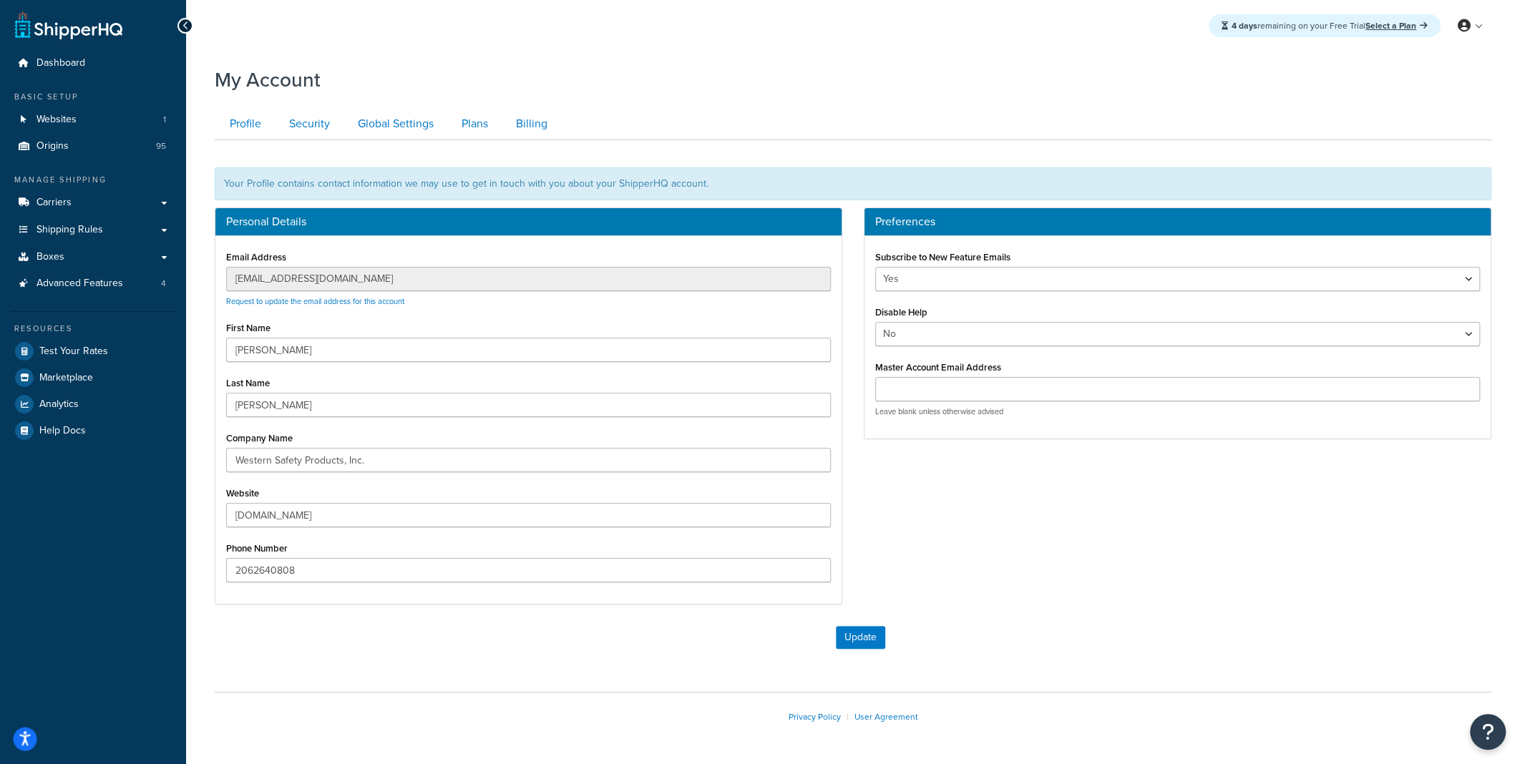
click at [16, 734] on button "Open accessiBe: accessibility options, statement and help" at bounding box center [26, 740] width 24 height 24
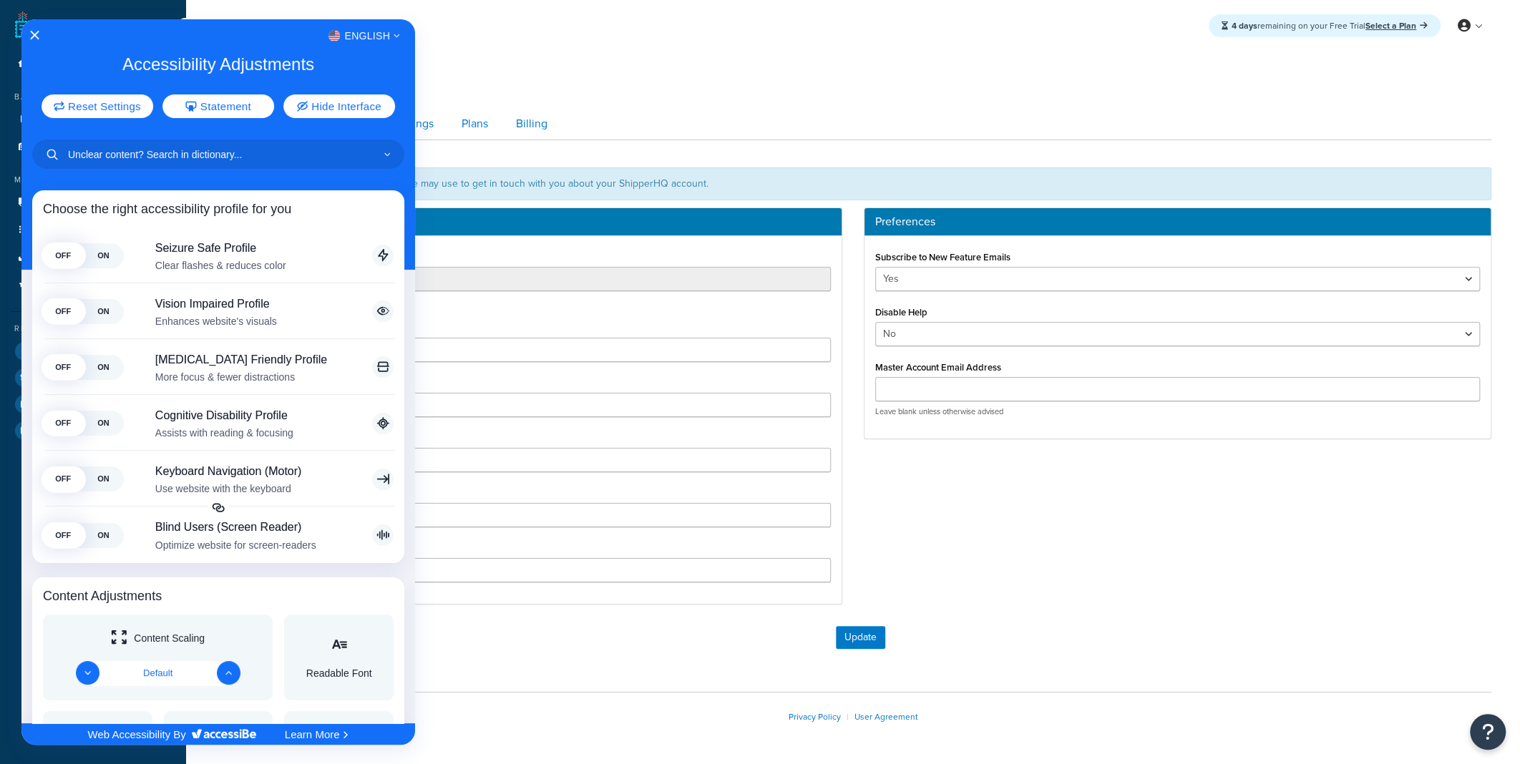
click at [591, 42] on div at bounding box center [760, 382] width 1520 height 764
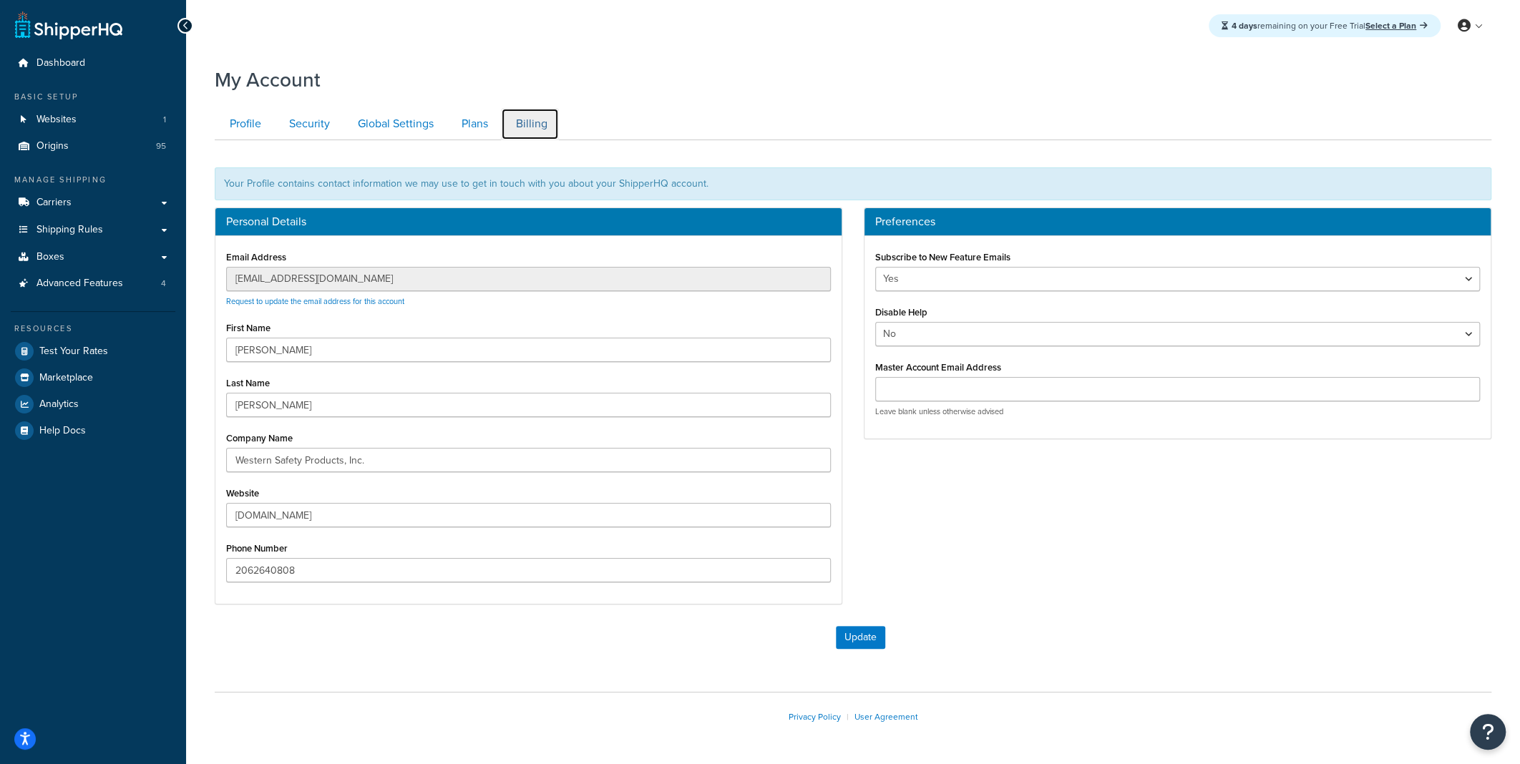
drag, startPoint x: 535, startPoint y: 122, endPoint x: 542, endPoint y: 127, distance: 8.2
click at [535, 122] on link "Billing" at bounding box center [530, 124] width 58 height 32
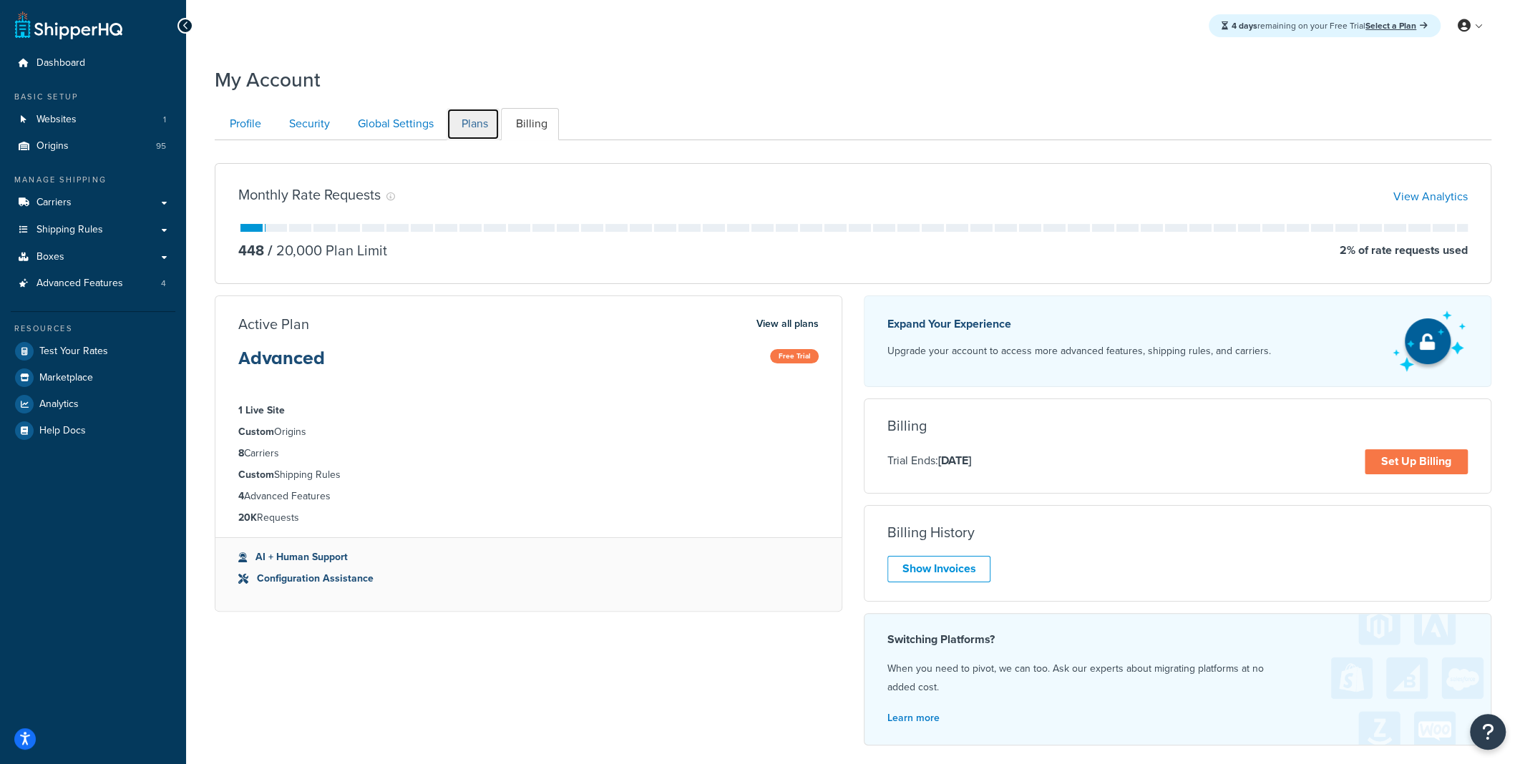
click at [476, 126] on link "Plans" at bounding box center [472, 124] width 53 height 32
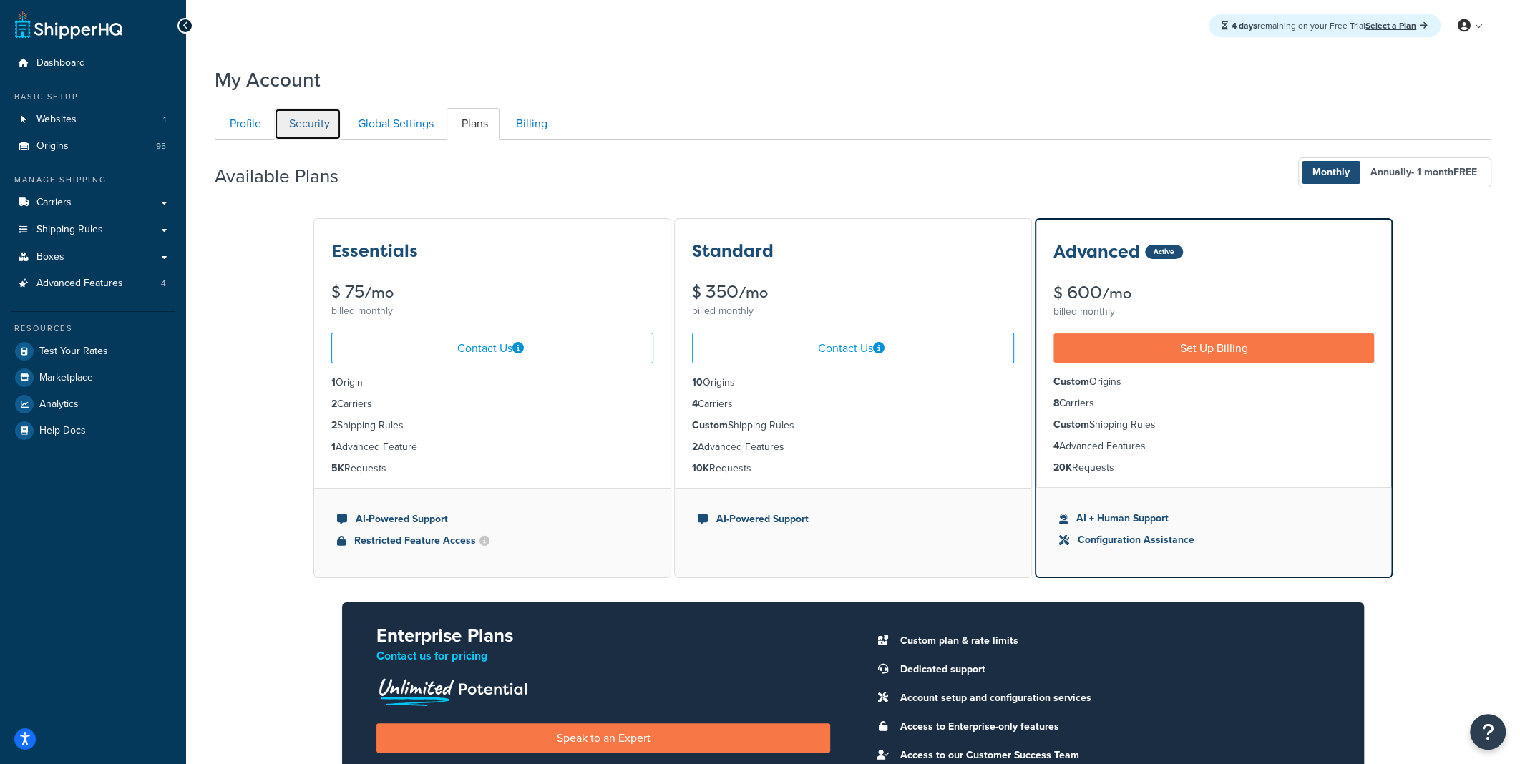
drag, startPoint x: 314, startPoint y: 127, endPoint x: 337, endPoint y: 166, distance: 44.9
click at [314, 127] on link "Security" at bounding box center [307, 124] width 67 height 32
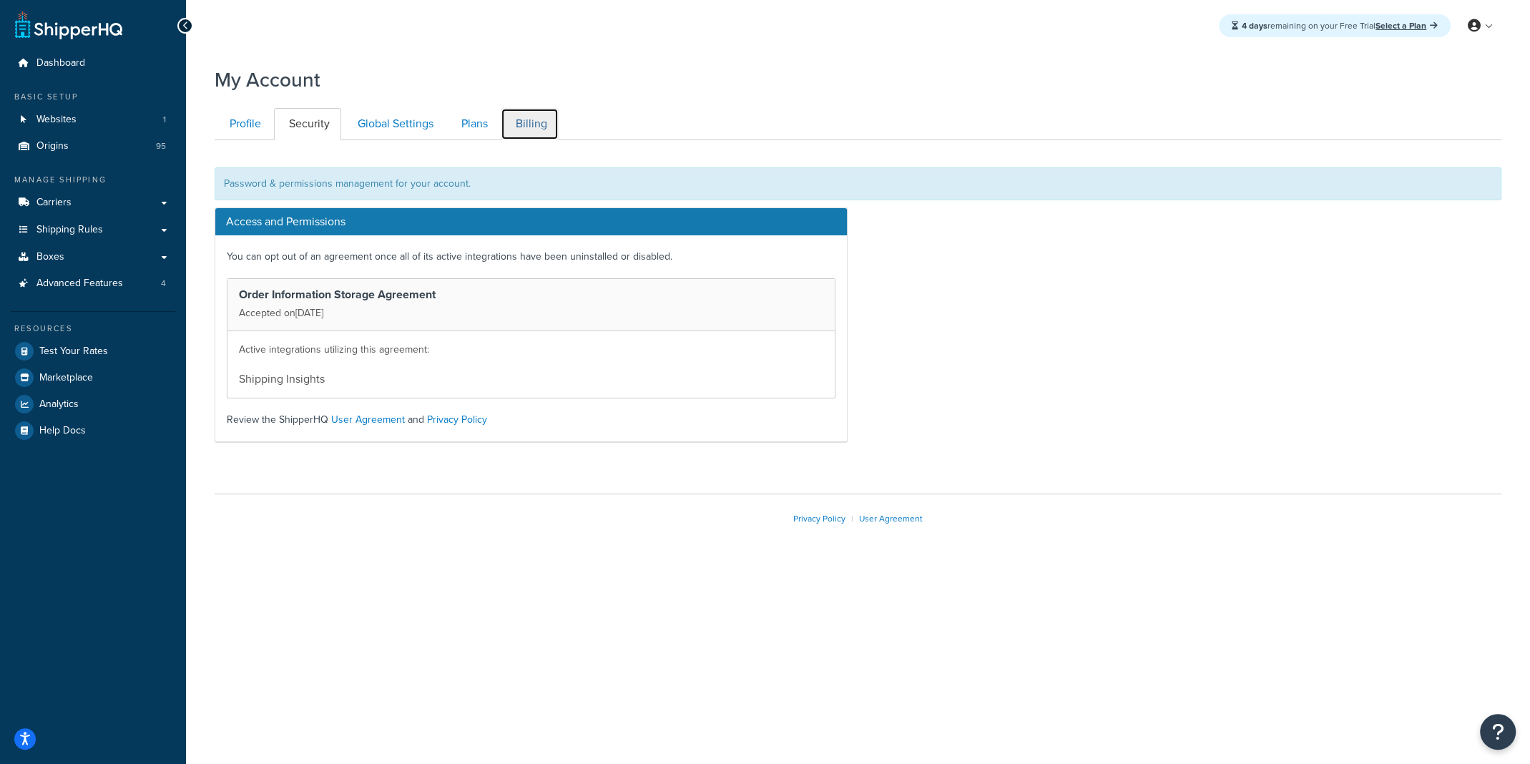
click at [536, 124] on link "Billing" at bounding box center [530, 124] width 58 height 32
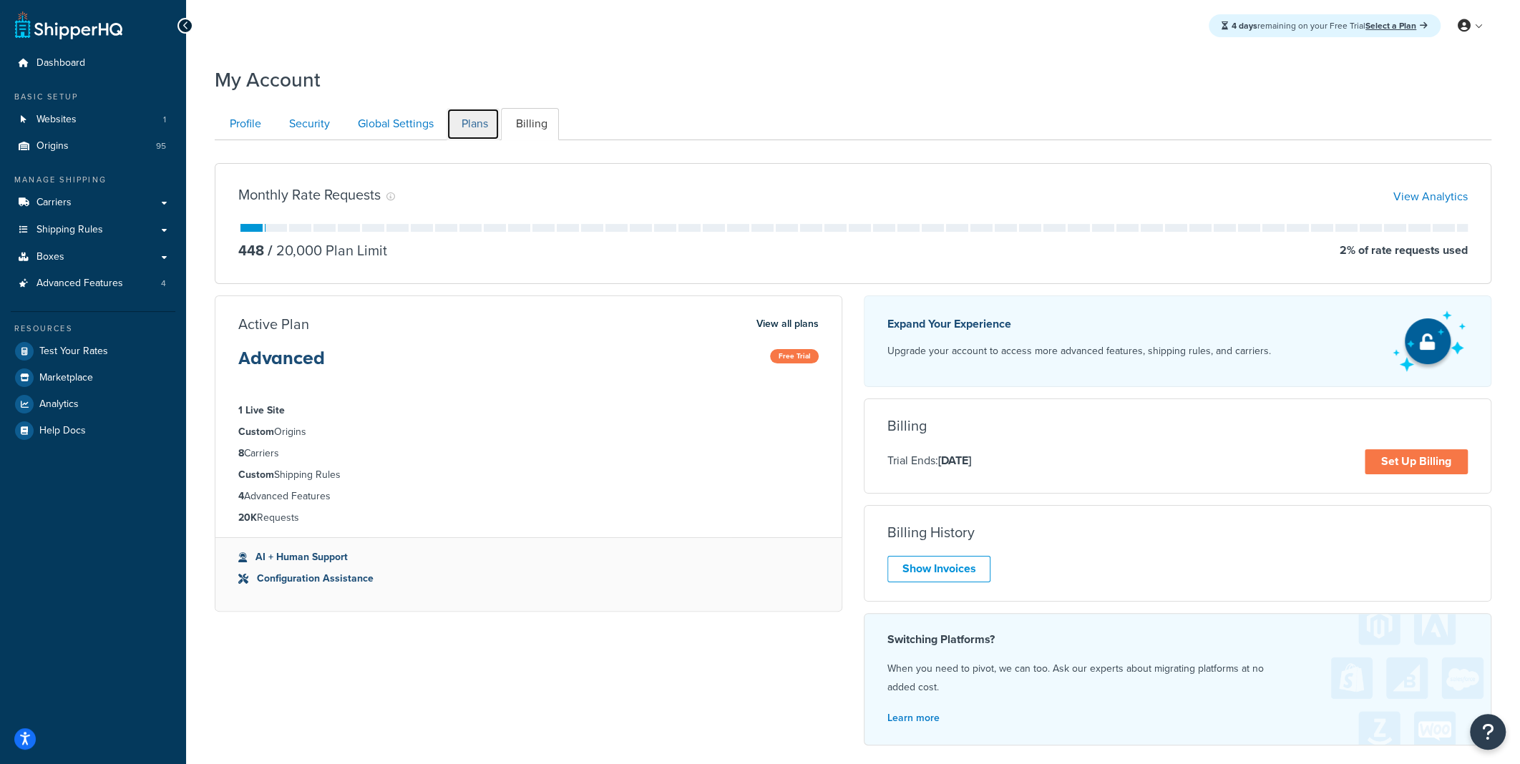
click at [462, 129] on link "Plans" at bounding box center [472, 124] width 53 height 32
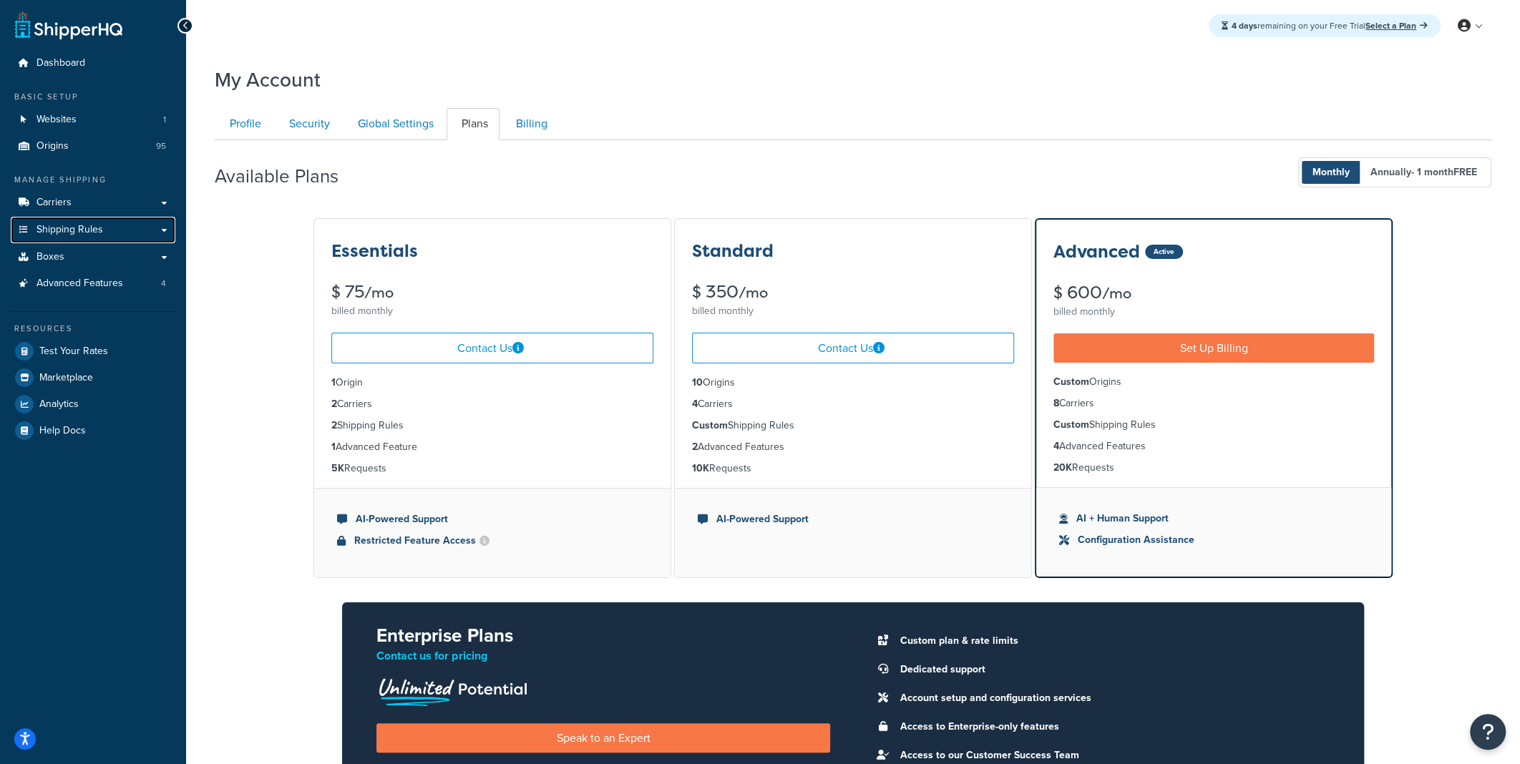
click at [91, 230] on span "Shipping Rules" at bounding box center [69, 230] width 67 height 12
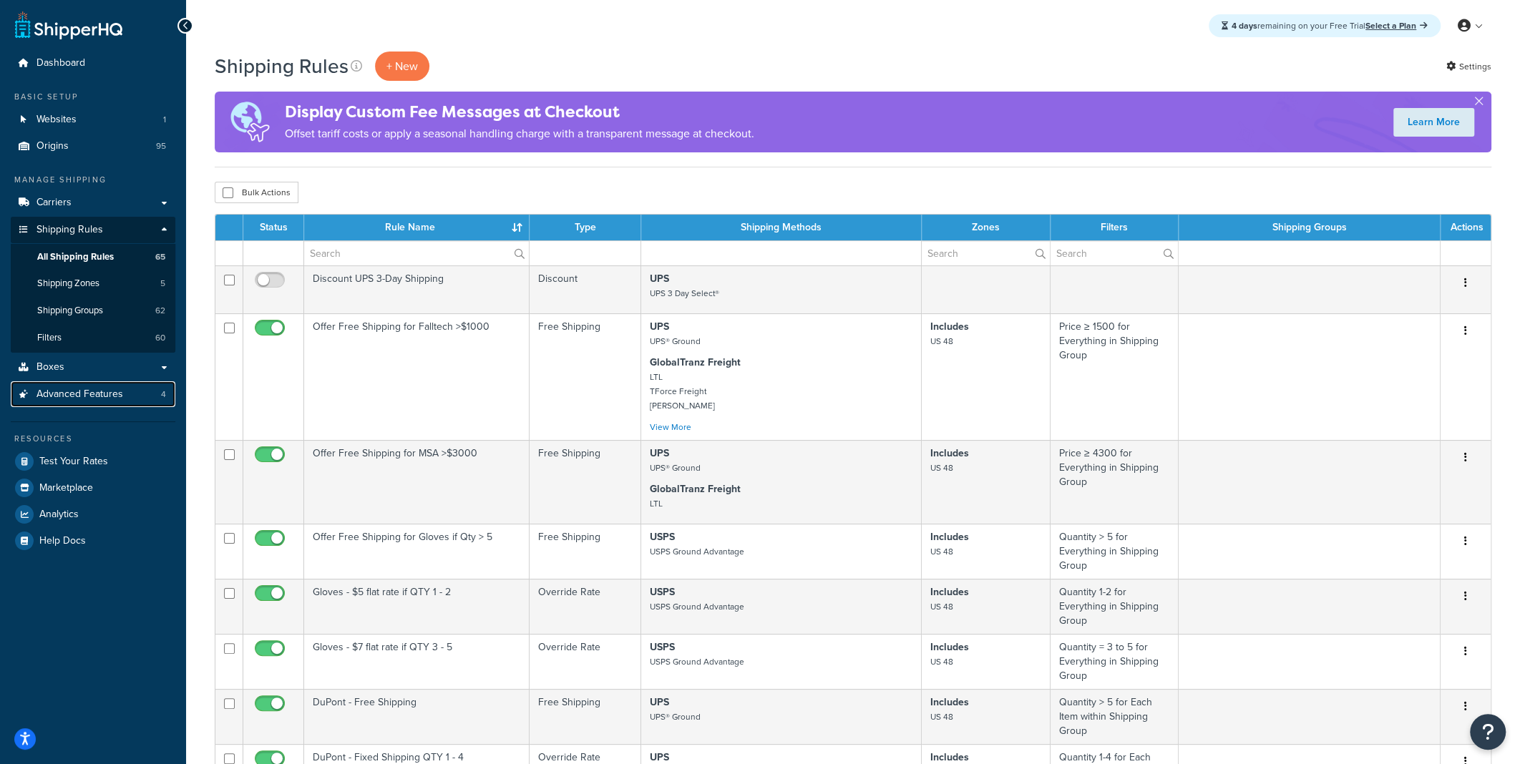
click at [66, 396] on span "Advanced Features" at bounding box center [79, 394] width 87 height 12
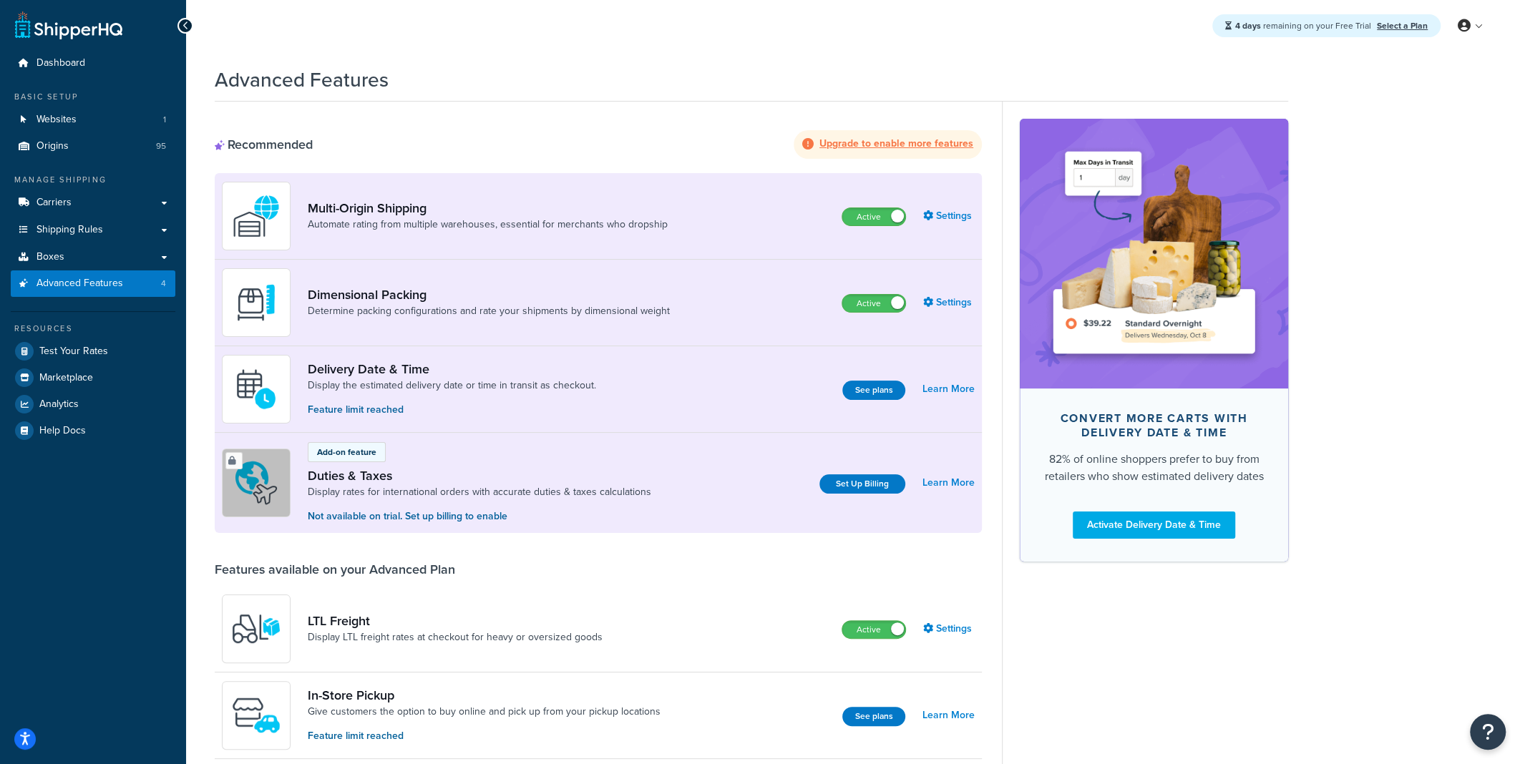
click at [903, 146] on strong "Upgrade to enable more features" at bounding box center [896, 143] width 154 height 15
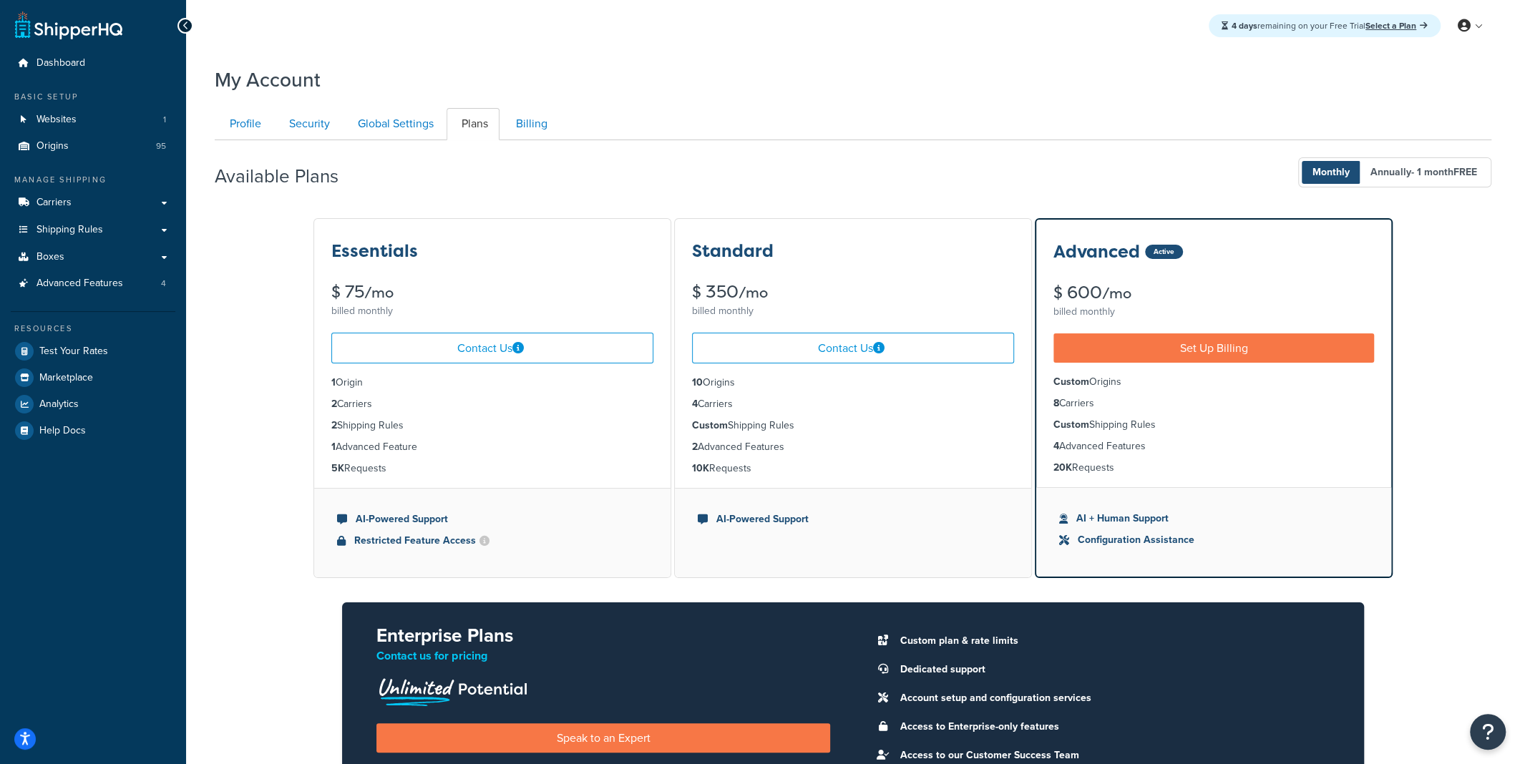
drag, startPoint x: 884, startPoint y: 271, endPoint x: 822, endPoint y: 234, distance: 72.5
click at [822, 234] on div "Standard $ 350 /mo billed monthly" at bounding box center [853, 270] width 356 height 102
click at [831, 252] on div "Standard" at bounding box center [853, 251] width 322 height 19
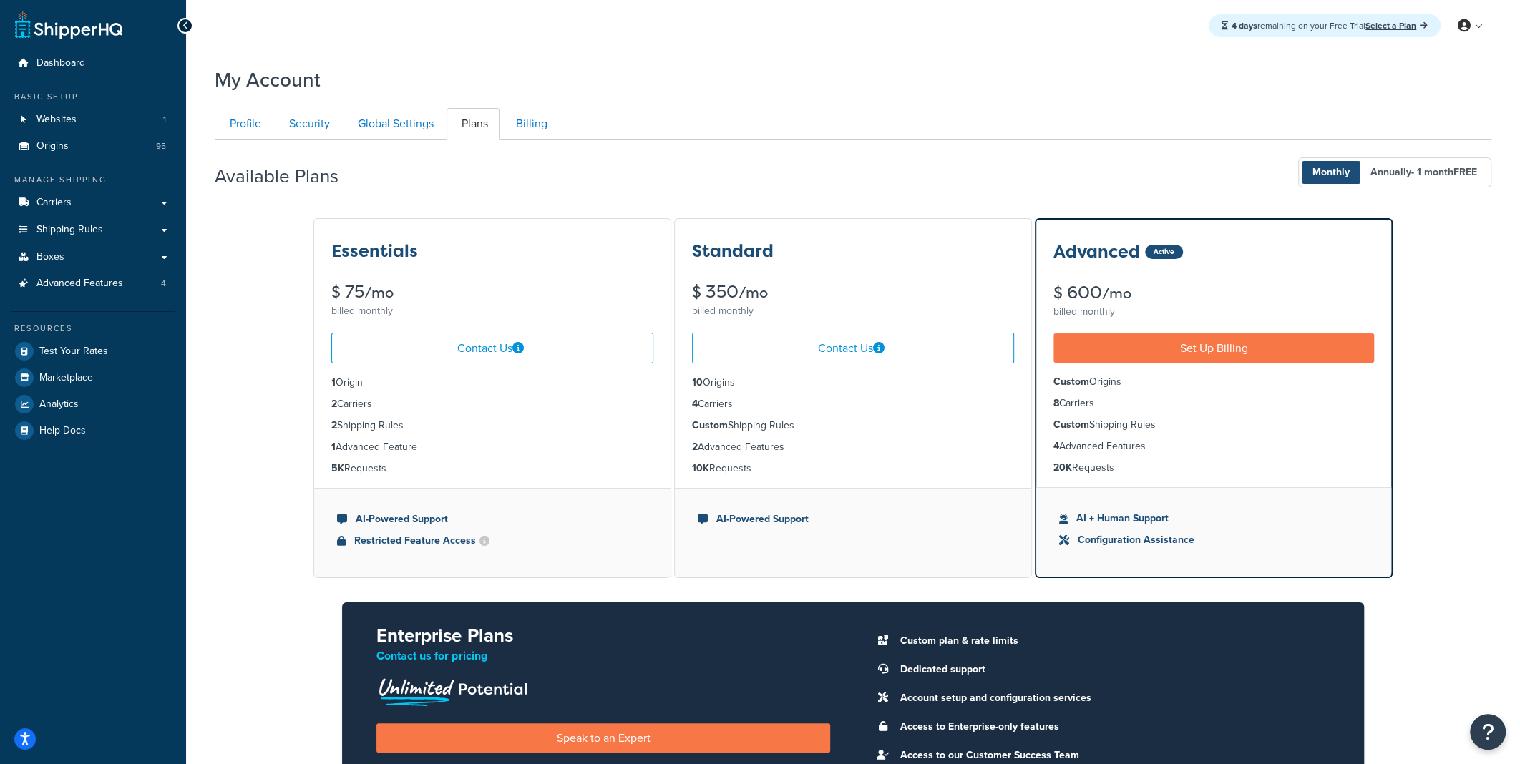
click at [1306, 281] on div "Advanced Active $ 600 /mo billed monthly" at bounding box center [1213, 271] width 355 height 102
click at [954, 270] on div "Standard $ 350 /mo billed monthly" at bounding box center [853, 270] width 356 height 102
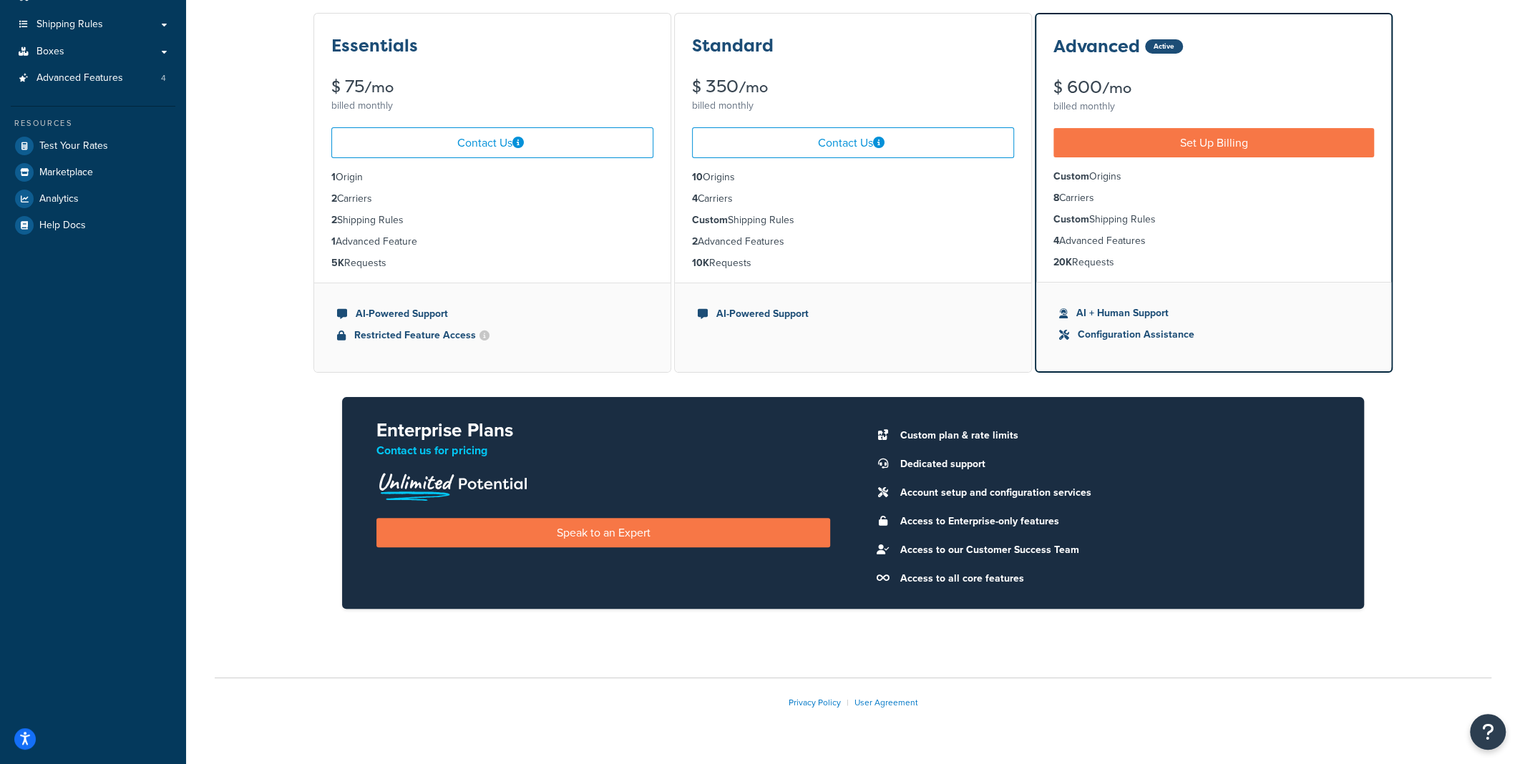
scroll to position [171, 0]
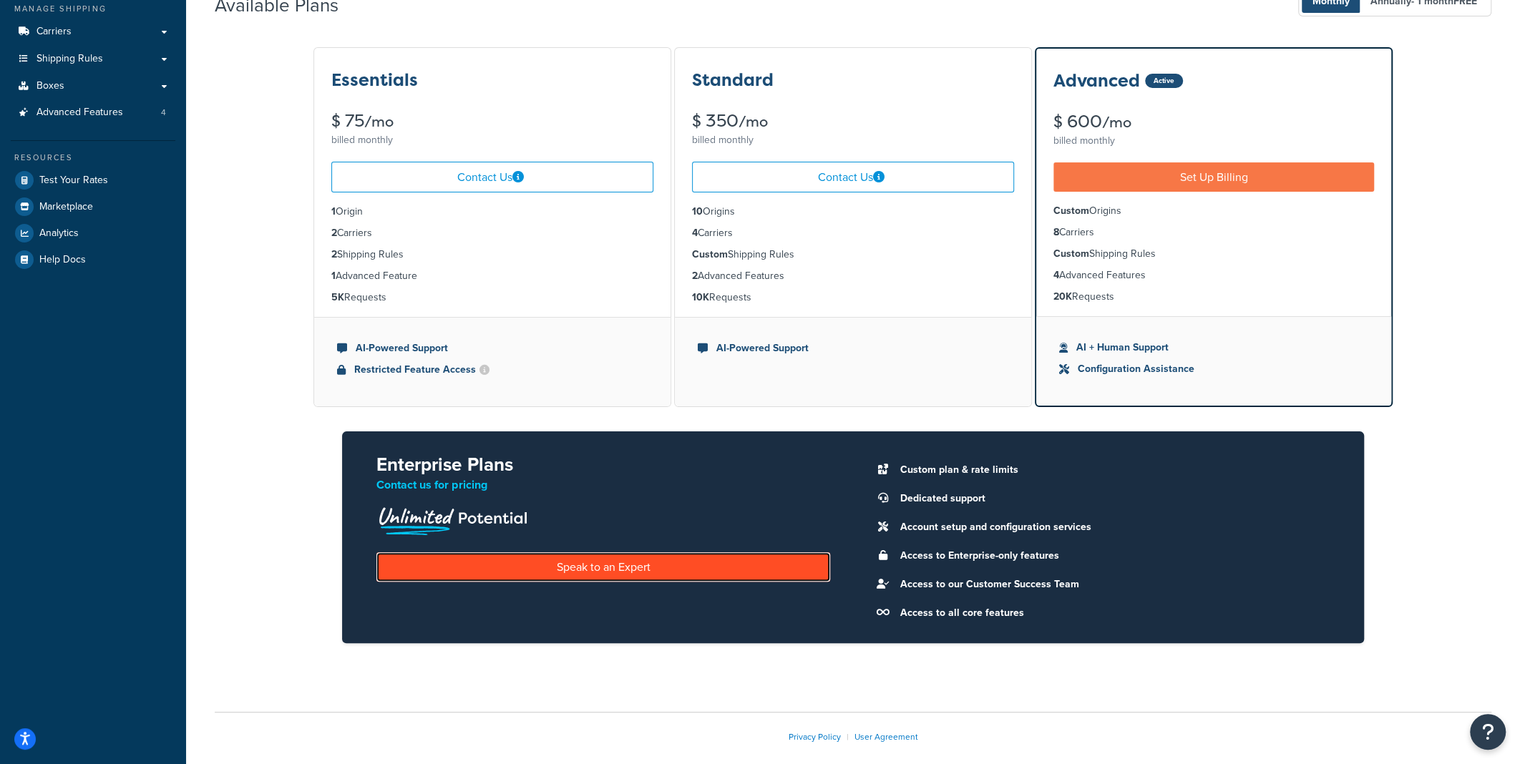
click at [631, 563] on link "Speak to an Expert" at bounding box center [603, 566] width 454 height 29
